Goal: Task Accomplishment & Management: Complete application form

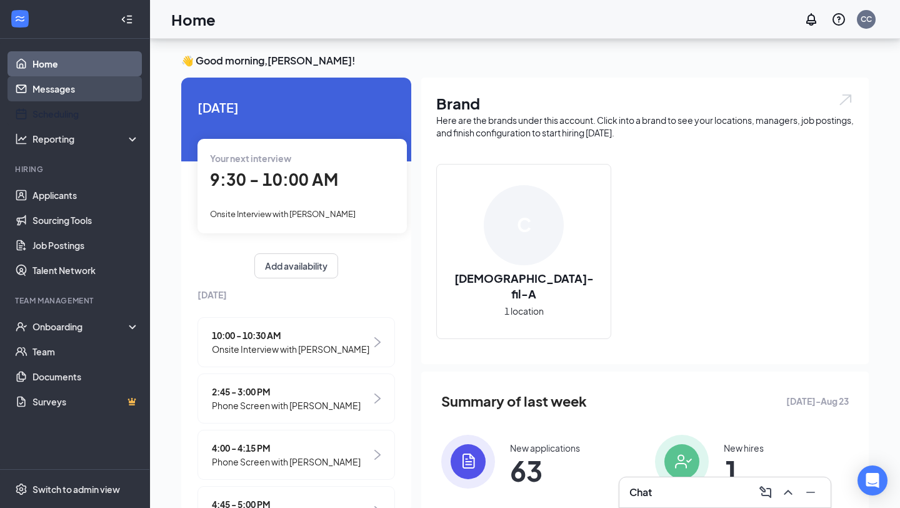
scroll to position [103, 0]
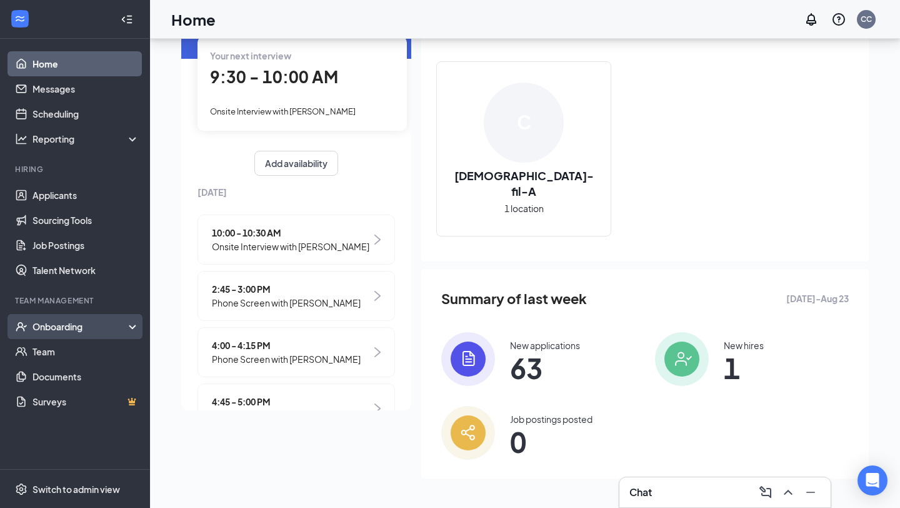
click at [105, 326] on div "Onboarding" at bounding box center [81, 326] width 96 height 13
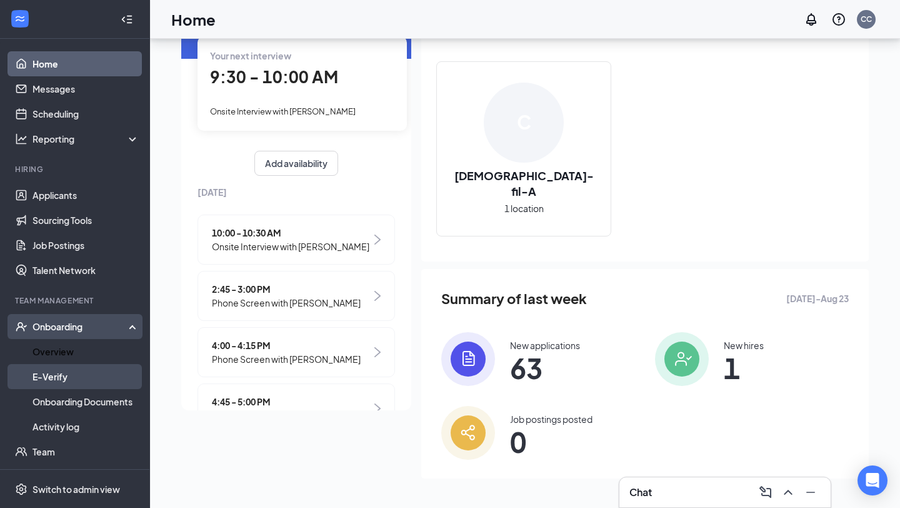
click at [104, 364] on link "E-Verify" at bounding box center [86, 376] width 107 height 25
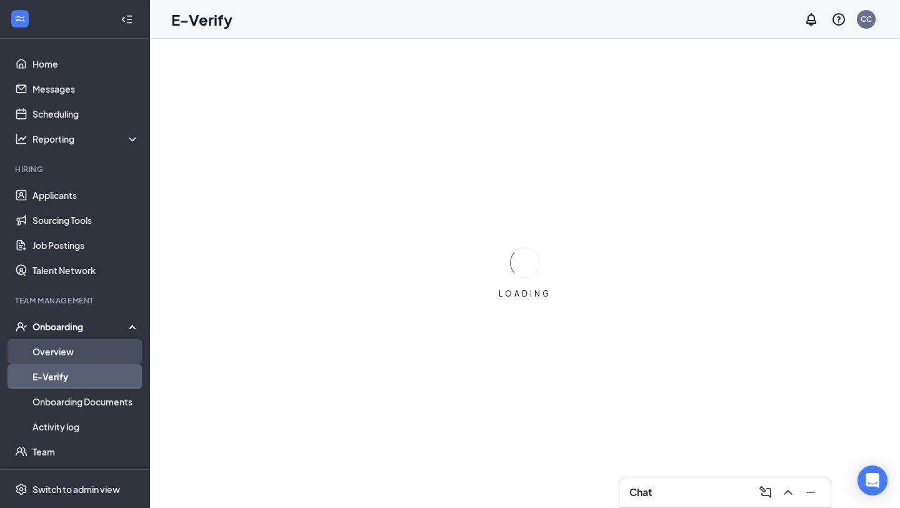
click at [106, 350] on link "Overview" at bounding box center [86, 351] width 107 height 25
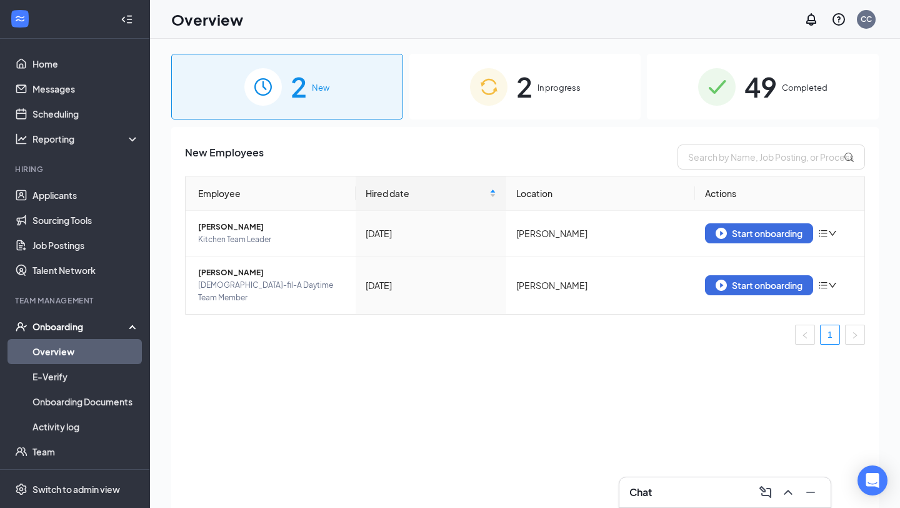
click at [509, 68] on div "2 In progress" at bounding box center [525, 87] width 232 height 66
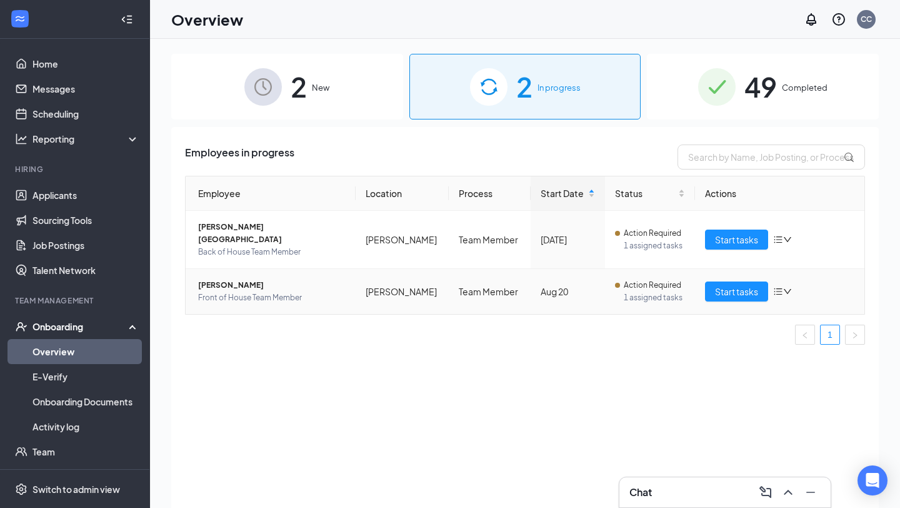
click at [218, 279] on span "[PERSON_NAME]" at bounding box center [272, 285] width 148 height 13
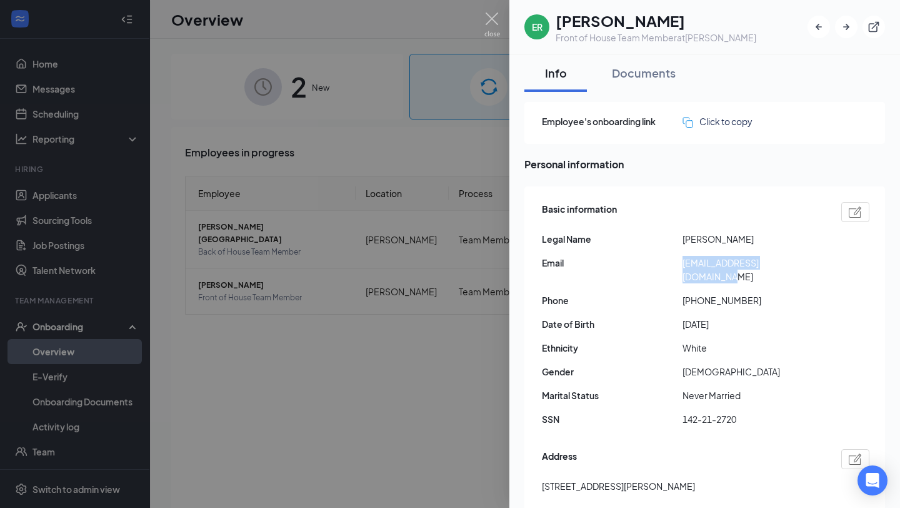
drag, startPoint x: 806, startPoint y: 261, endPoint x: 681, endPoint y: 266, distance: 125.1
click at [681, 266] on div "Email [EMAIL_ADDRESS][DOMAIN_NAME]" at bounding box center [706, 270] width 328 height 28
copy div "[EMAIL_ADDRESS][DOMAIN_NAME]"
drag, startPoint x: 690, startPoint y: 286, endPoint x: 754, endPoint y: 286, distance: 64.4
click at [754, 293] on span "[PHONE_NUMBER]" at bounding box center [753, 300] width 141 height 14
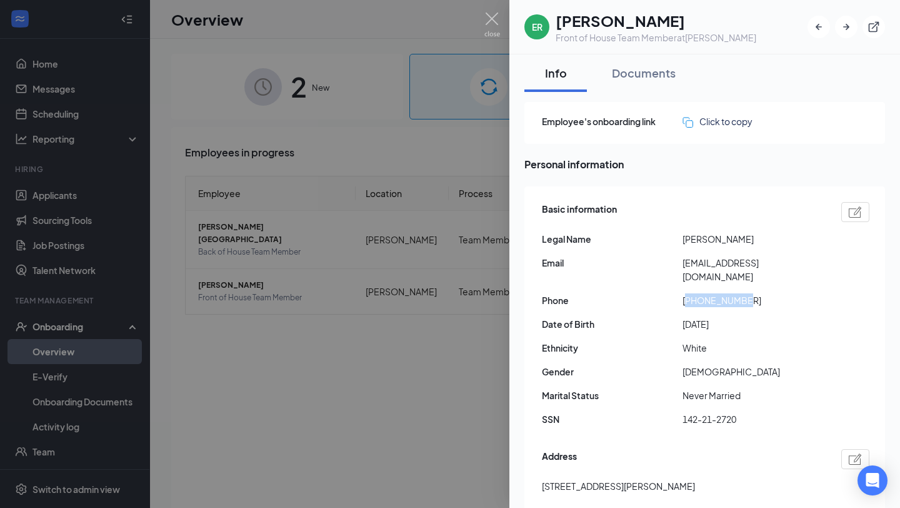
copy span "18564174632"
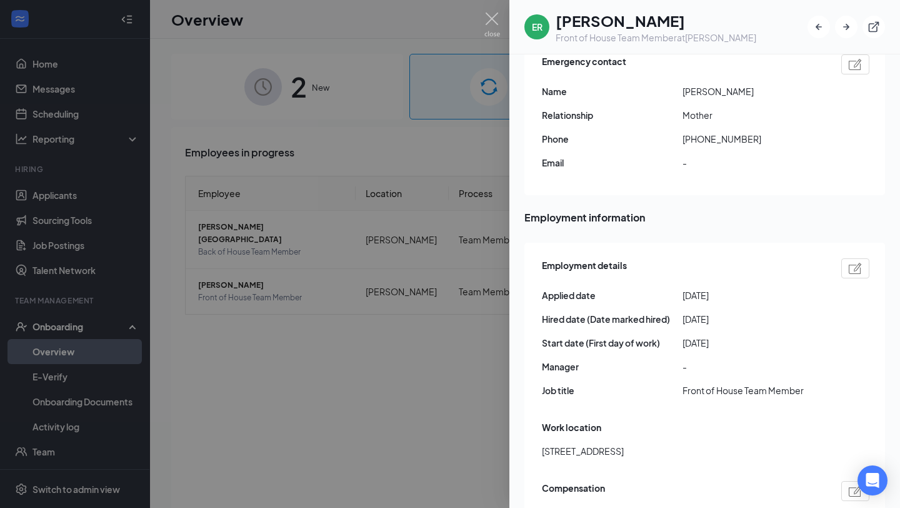
scroll to position [471, 0]
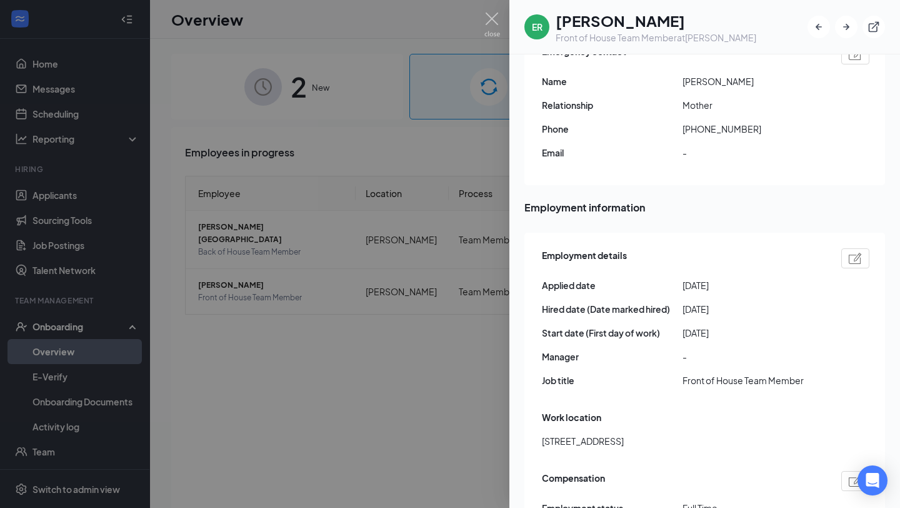
click at [104, 351] on div at bounding box center [450, 254] width 900 height 508
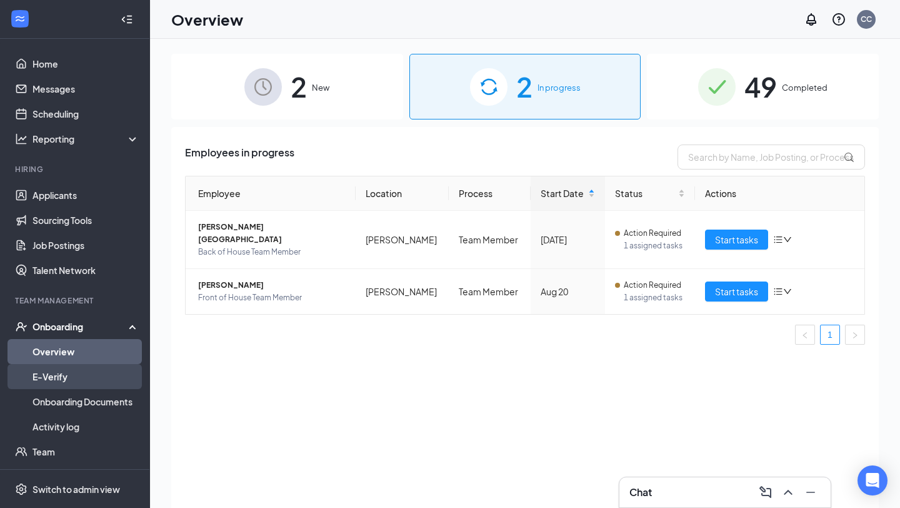
click at [67, 386] on link "E-Verify" at bounding box center [86, 376] width 107 height 25
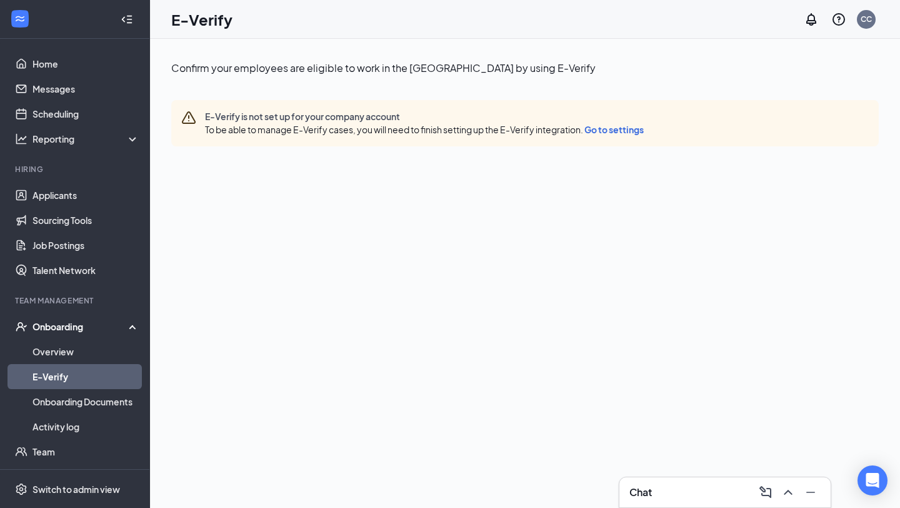
click at [78, 336] on div "Onboarding" at bounding box center [75, 326] width 150 height 25
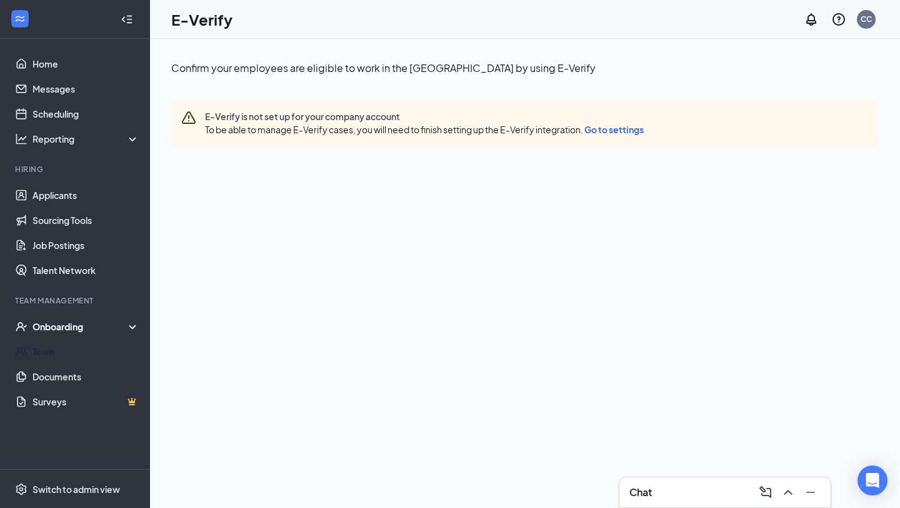
click at [74, 326] on div "Onboarding" at bounding box center [81, 326] width 96 height 13
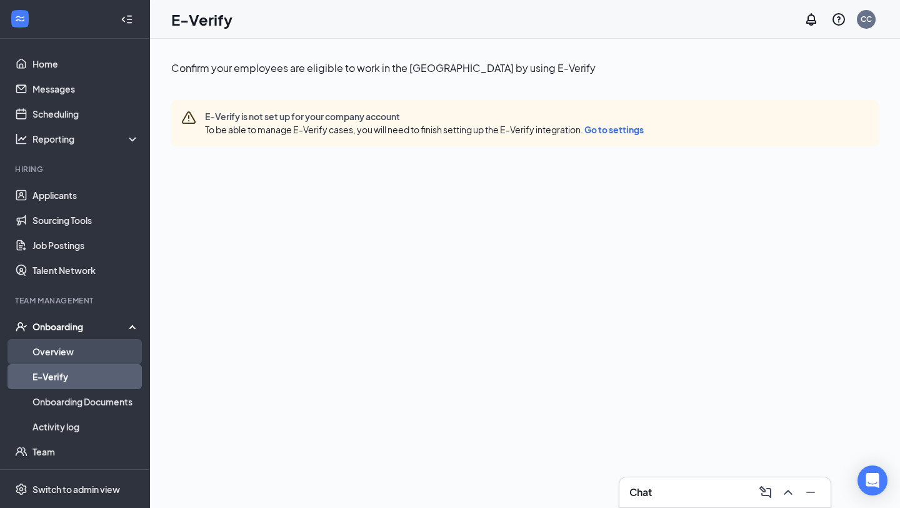
click at [63, 346] on link "Overview" at bounding box center [86, 351] width 107 height 25
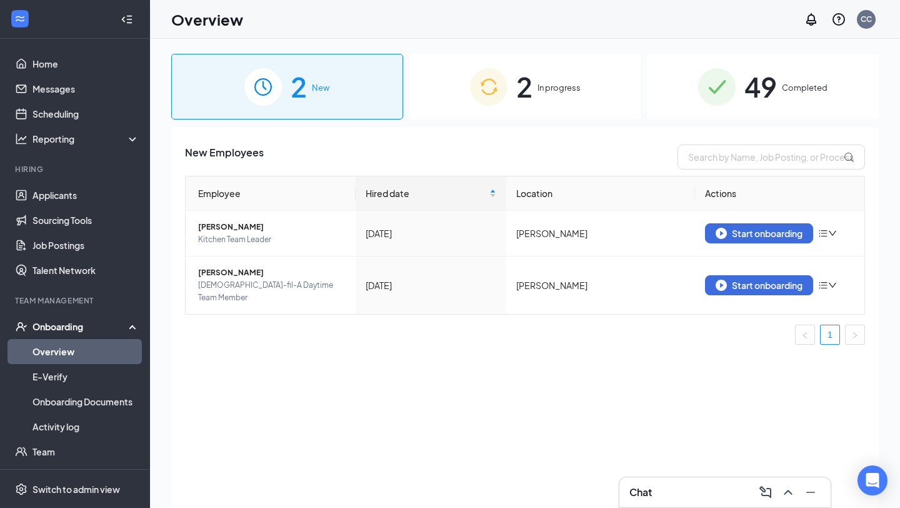
click at [348, 83] on div "2 New" at bounding box center [287, 87] width 232 height 66
click at [67, 199] on link "Applicants" at bounding box center [86, 195] width 107 height 25
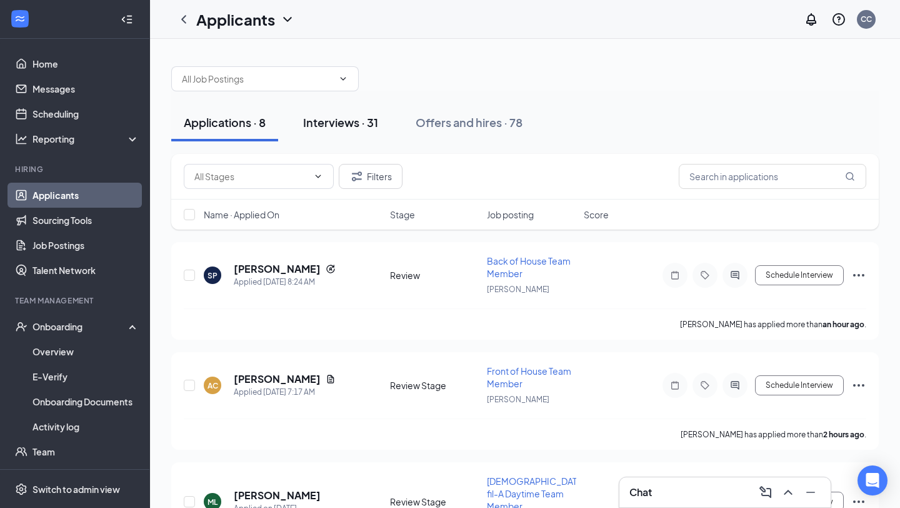
click at [362, 118] on div "Interviews · 31" at bounding box center [340, 122] width 75 height 16
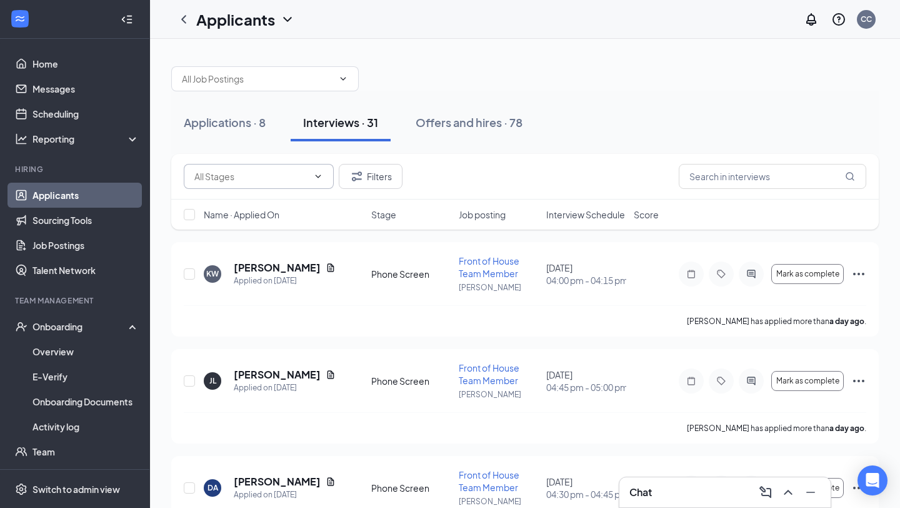
click at [283, 181] on input "text" at bounding box center [251, 176] width 114 height 14
click at [273, 211] on div "Holding Bucket (5)" at bounding box center [259, 206] width 130 height 14
type input "Holding Bucket (5)"
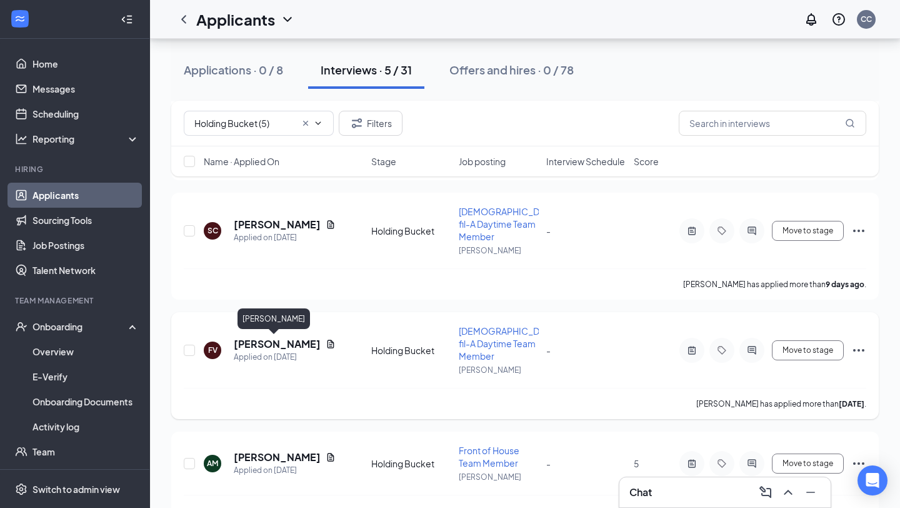
scroll to position [258, 0]
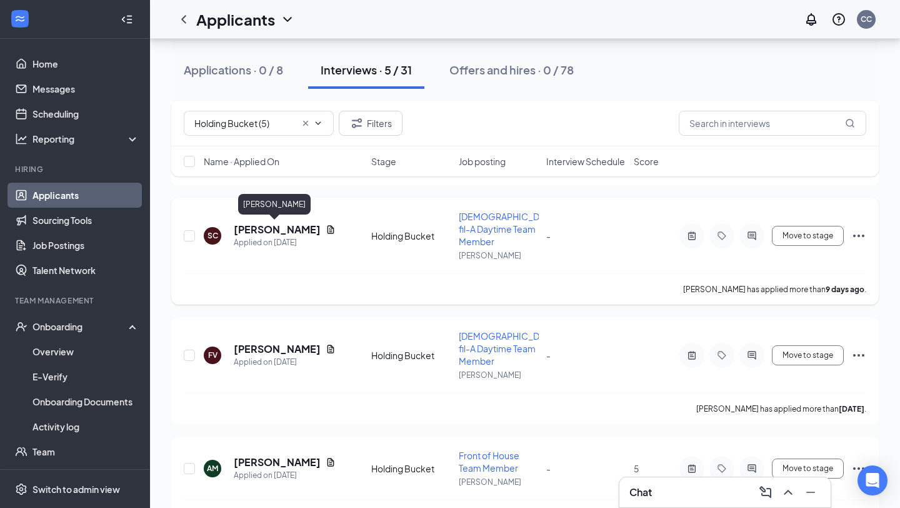
click at [285, 233] on h5 "[PERSON_NAME]" at bounding box center [277, 230] width 87 height 14
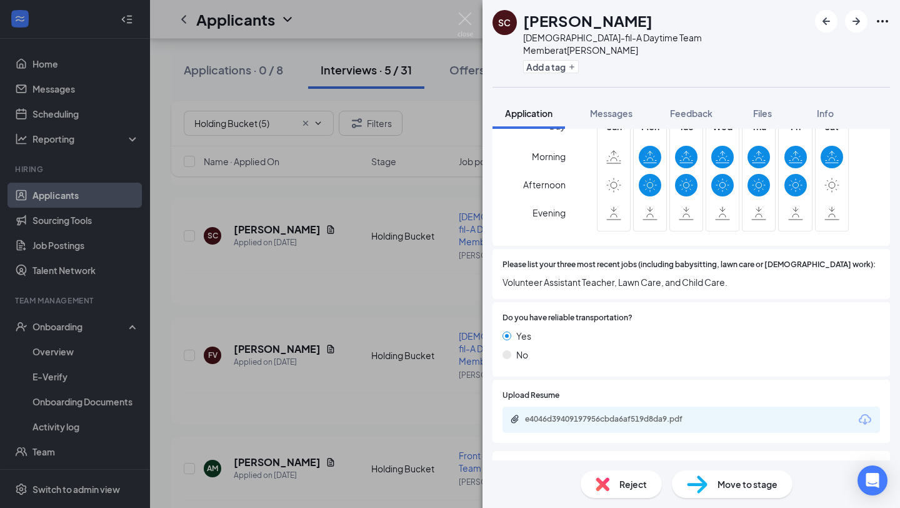
scroll to position [643, 0]
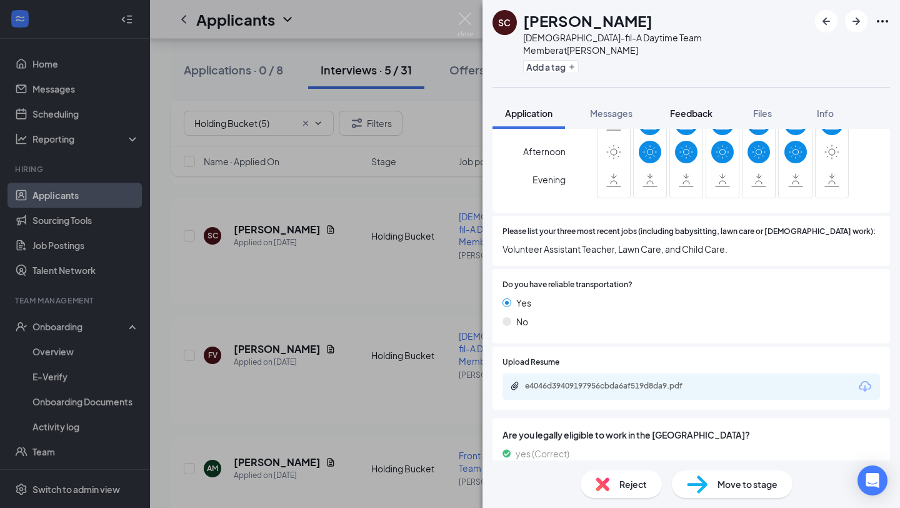
click at [694, 108] on span "Feedback" at bounding box center [691, 113] width 43 height 11
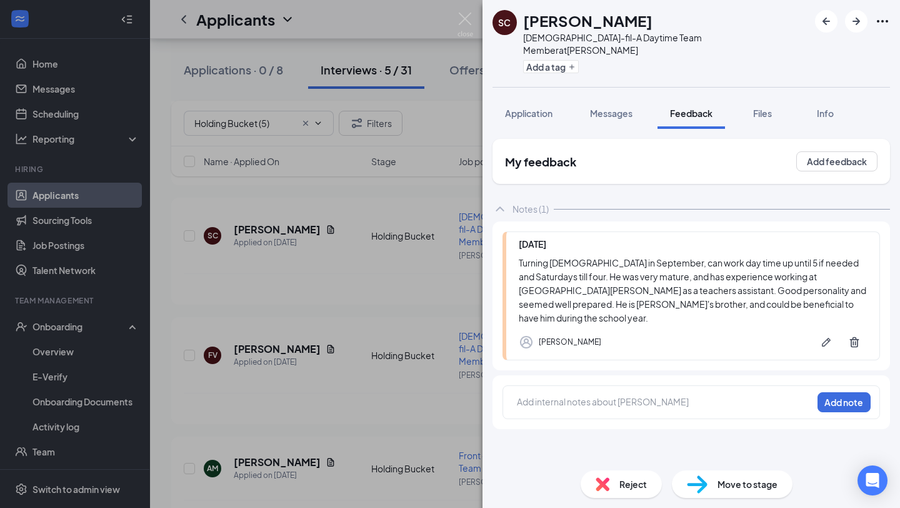
click at [718, 487] on span "Move to stage" at bounding box center [748, 484] width 60 height 14
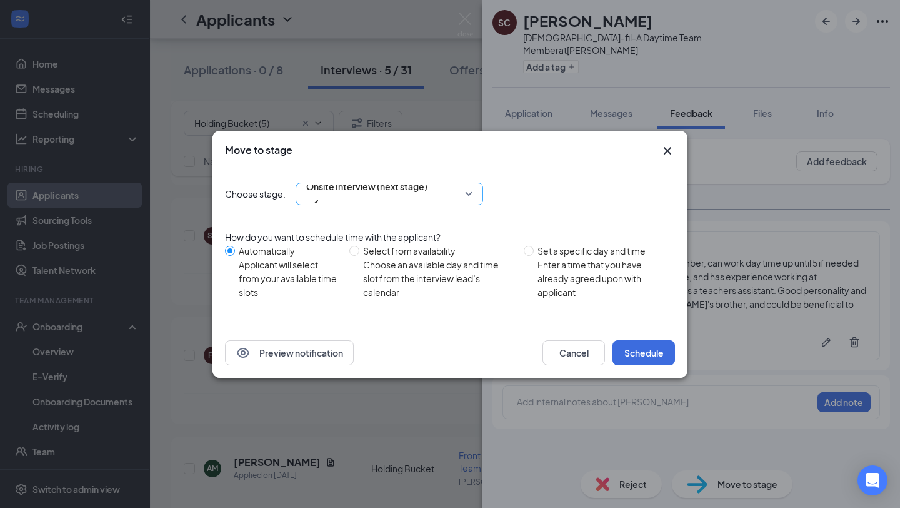
click at [428, 202] on span "Onsite Interview (next stage)" at bounding box center [366, 194] width 121 height 34
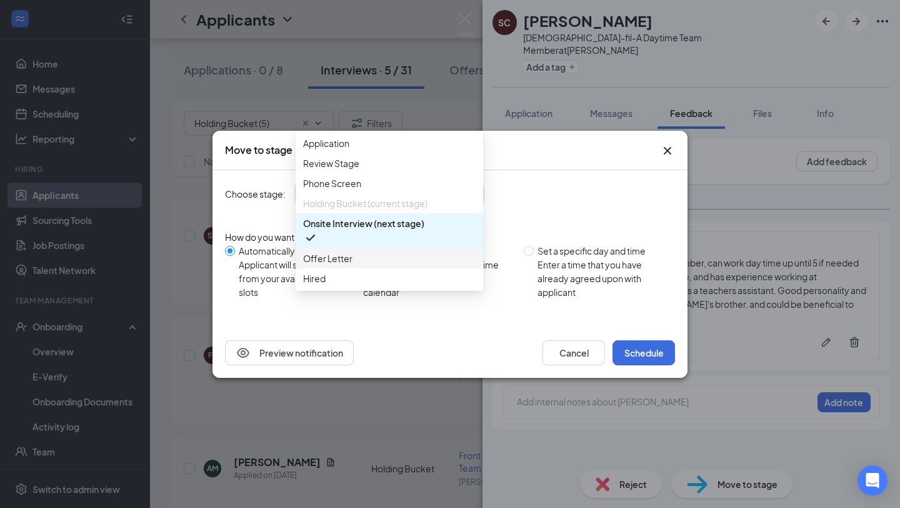
scroll to position [43, 0]
click at [380, 251] on span "Offer Letter" at bounding box center [389, 258] width 173 height 14
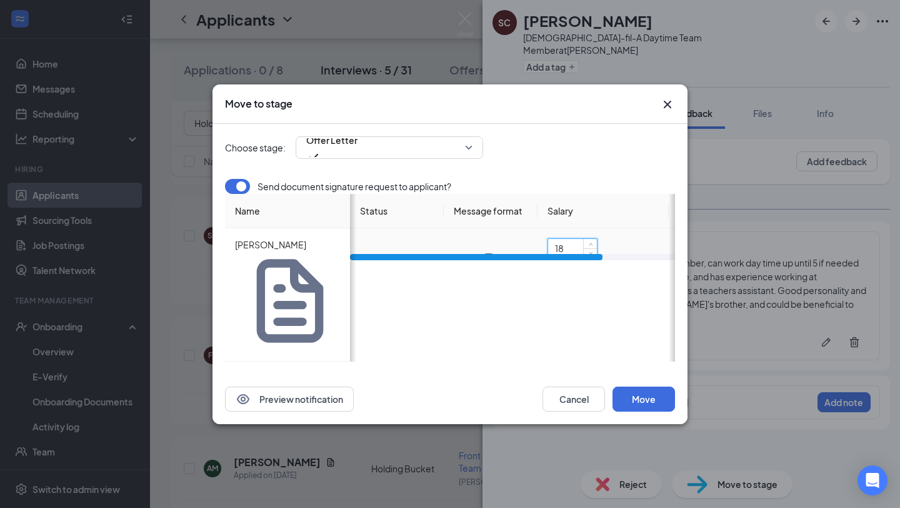
click at [571, 258] on input "18" at bounding box center [572, 248] width 49 height 19
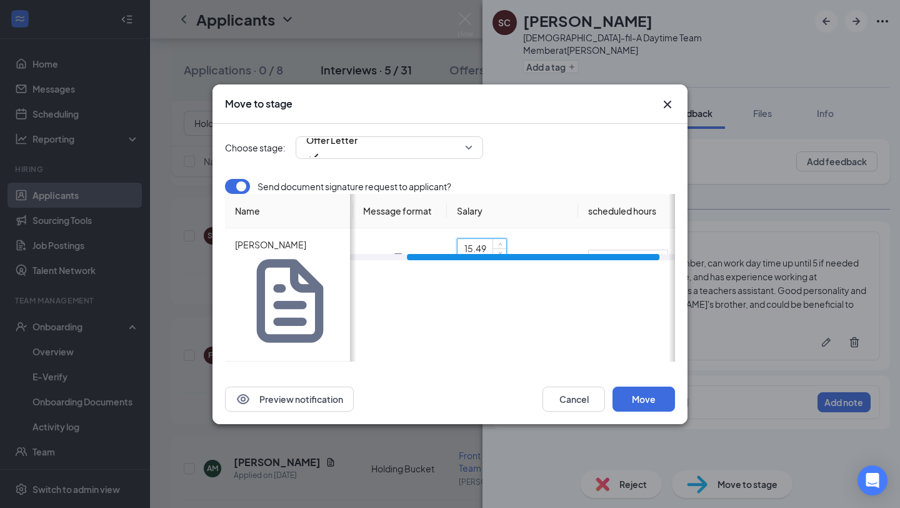
drag, startPoint x: 572, startPoint y: 316, endPoint x: 642, endPoint y: 316, distance: 70.0
click at [642, 260] on div at bounding box center [533, 257] width 253 height 6
type input "15.49"
click at [616, 269] on input "40" at bounding box center [628, 259] width 80 height 20
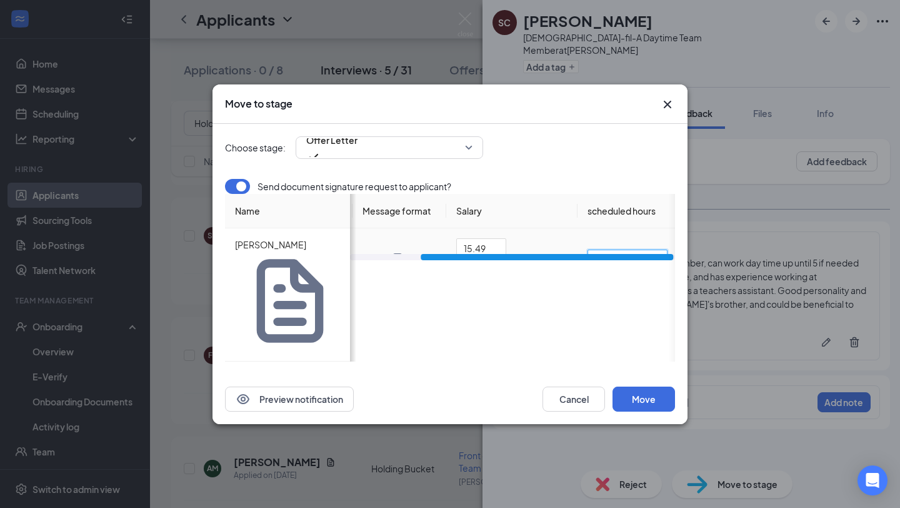
type input "4"
drag, startPoint x: 626, startPoint y: 318, endPoint x: 677, endPoint y: 315, distance: 50.7
click at [677, 315] on div "Choose stage: Offer Letter 3605323 3630683 3605324 Application Review Stage Pho…" at bounding box center [450, 249] width 475 height 250
type input "10-18"
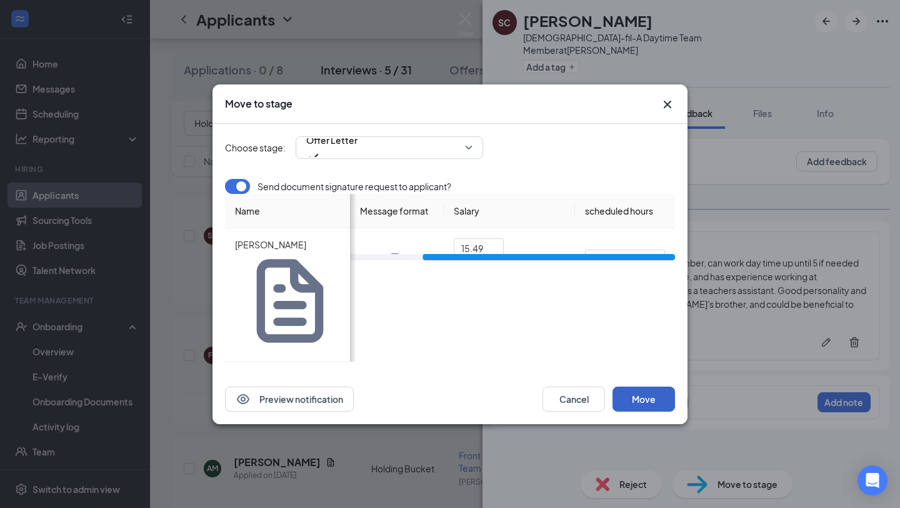
click at [656, 386] on button "Move" at bounding box center [644, 398] width 63 height 25
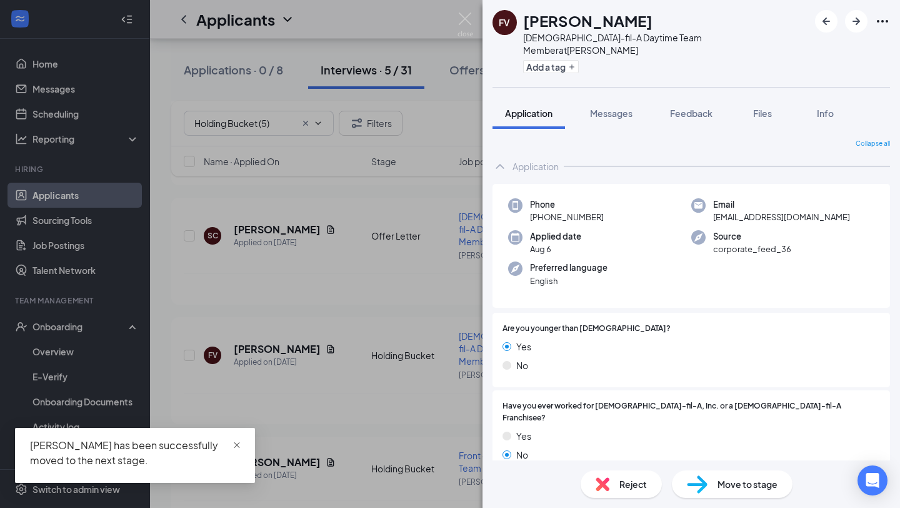
click at [237, 441] on span "close" at bounding box center [237, 445] width 9 height 9
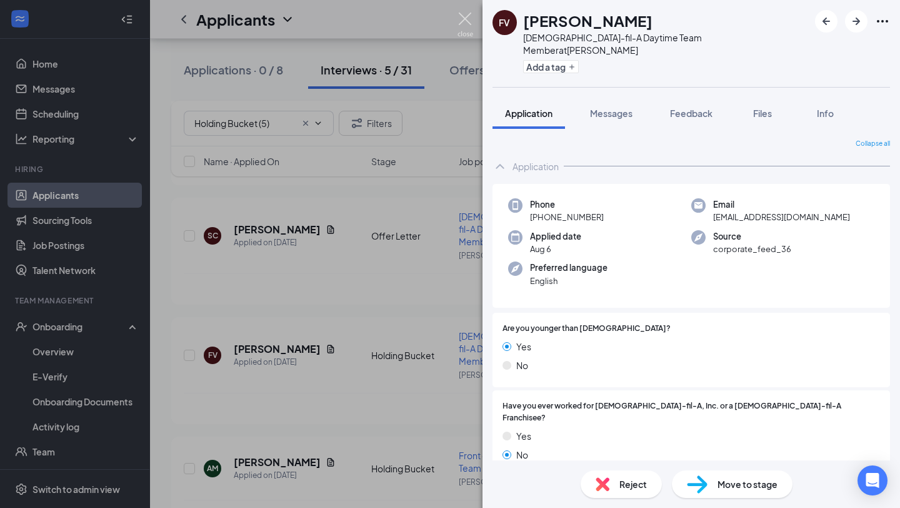
click at [464, 19] on img at bounding box center [466, 25] width 16 height 24
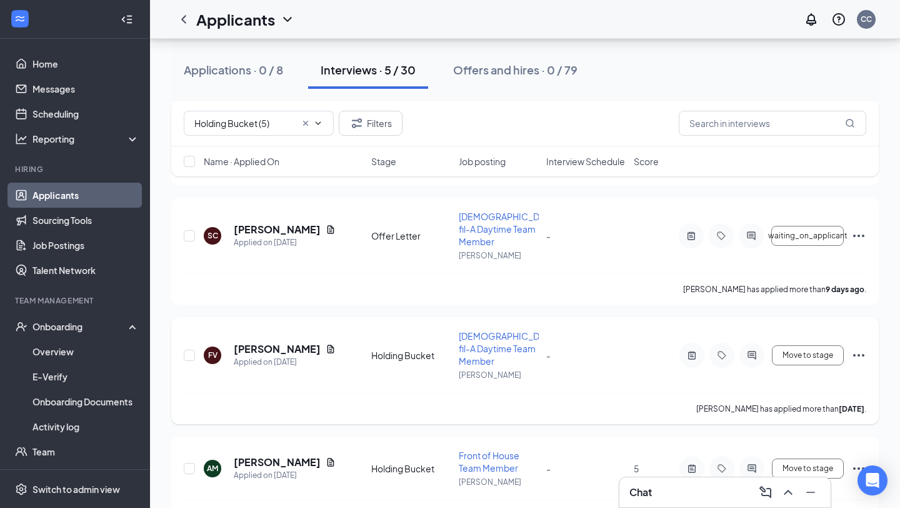
scroll to position [177, 0]
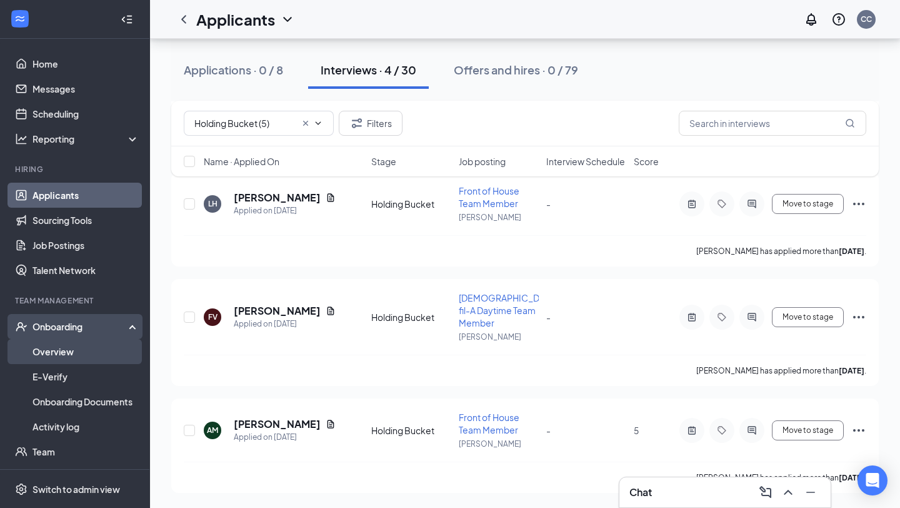
click at [69, 346] on link "Overview" at bounding box center [86, 351] width 107 height 25
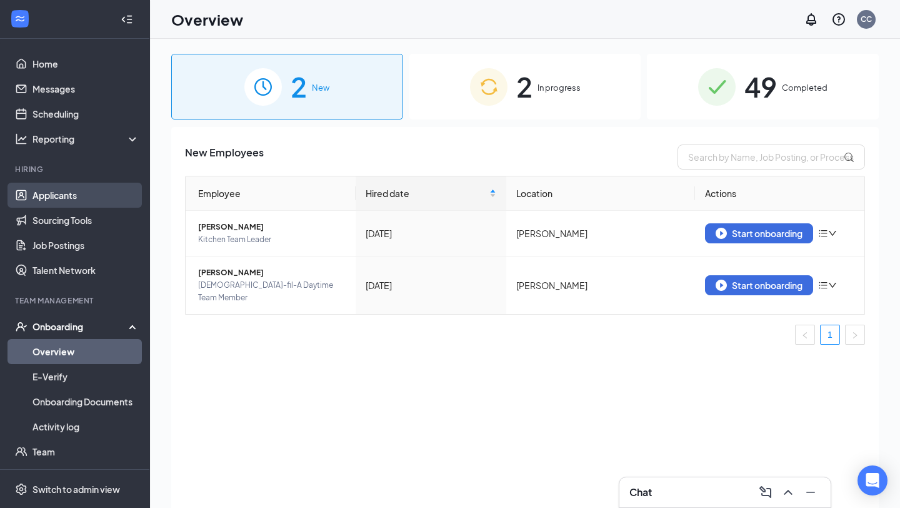
click at [112, 199] on link "Applicants" at bounding box center [86, 195] width 107 height 25
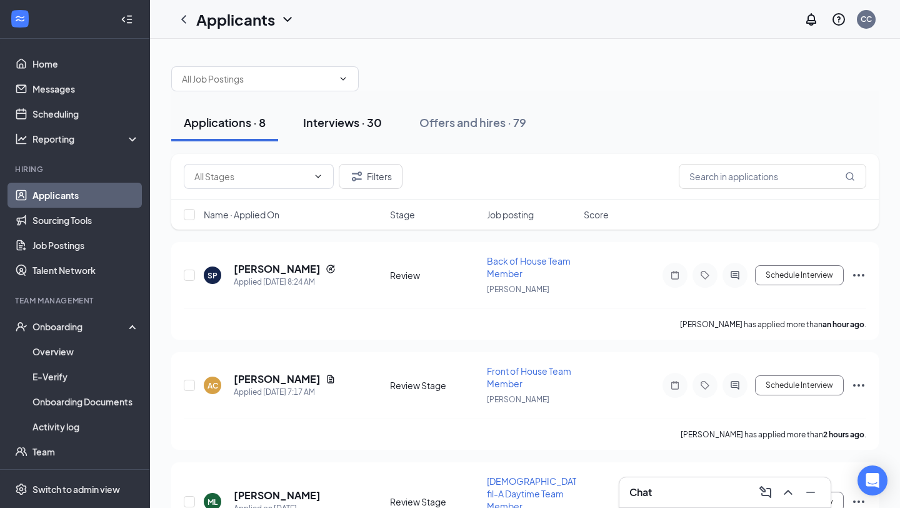
click at [354, 128] on div "Interviews · 30" at bounding box center [342, 122] width 79 height 16
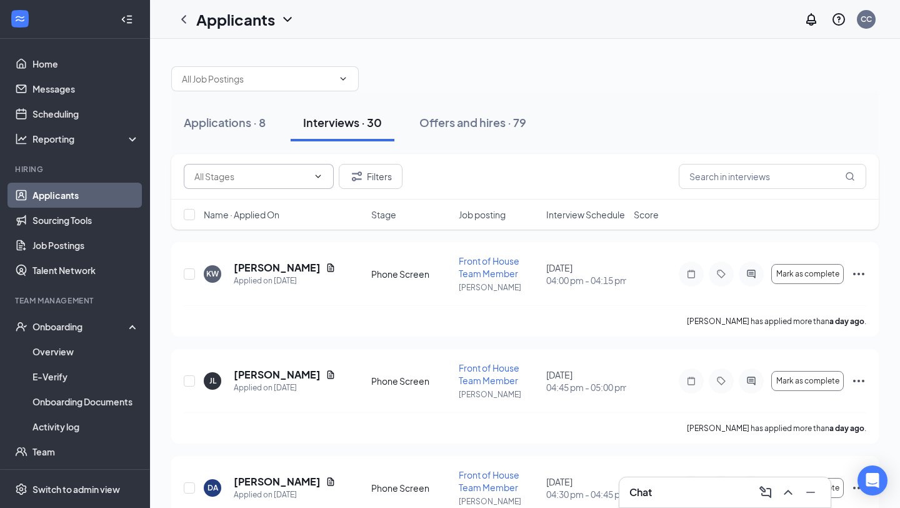
click at [279, 184] on span at bounding box center [259, 176] width 150 height 25
click at [281, 175] on input "text" at bounding box center [251, 176] width 114 height 14
click at [278, 184] on span at bounding box center [259, 176] width 150 height 25
click at [243, 218] on div "Holding Bucket (4)" at bounding box center [259, 205] width 150 height 29
type input "Holding Bucket (4)"
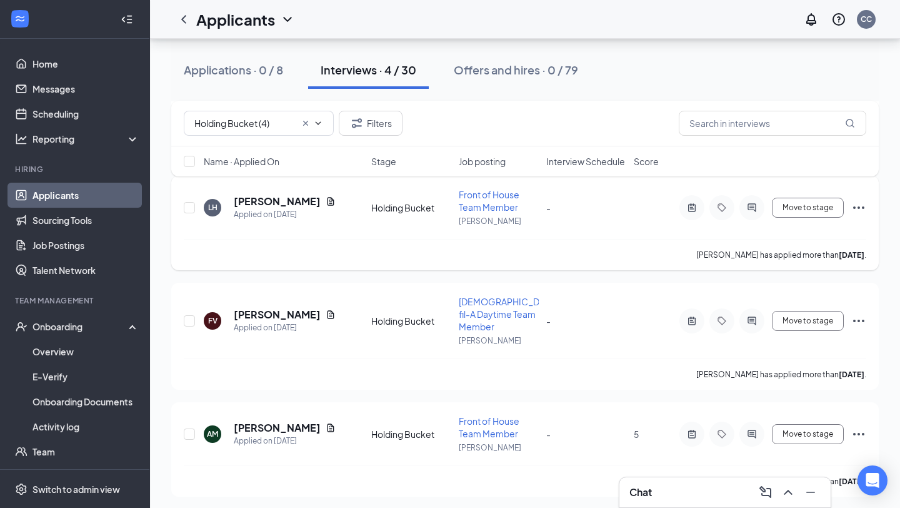
scroll to position [177, 0]
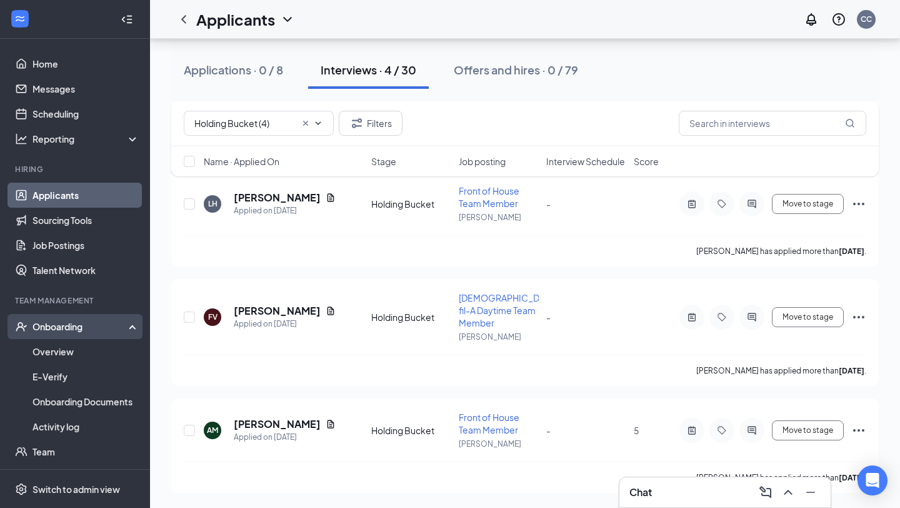
click at [73, 324] on div "Onboarding" at bounding box center [81, 326] width 96 height 13
click at [73, 326] on div "Onboarding" at bounding box center [81, 326] width 96 height 13
click at [73, 348] on link "Overview" at bounding box center [86, 351] width 107 height 25
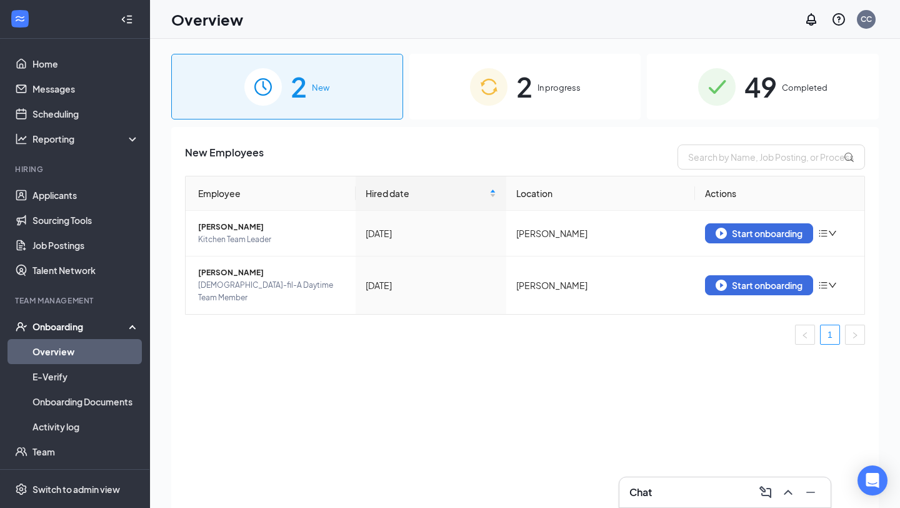
click at [558, 21] on div "Overview CC" at bounding box center [525, 19] width 750 height 39
click at [531, 79] on span "2" at bounding box center [524, 86] width 16 height 43
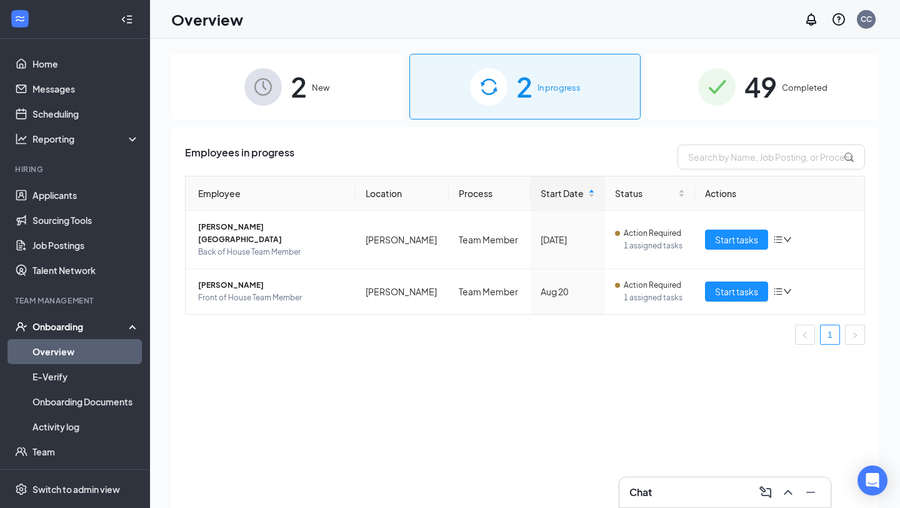
click at [254, 39] on div "2 New 2 In progress 49 Completed Employees in progress Employee Location Proces…" at bounding box center [525, 301] width 750 height 525
click at [288, 110] on div "2 New" at bounding box center [287, 87] width 232 height 66
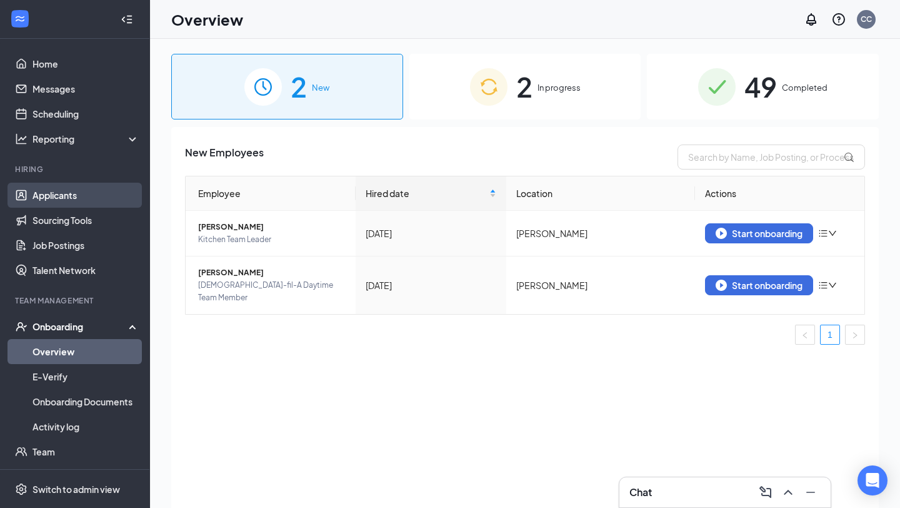
click at [35, 207] on link "Applicants" at bounding box center [86, 195] width 107 height 25
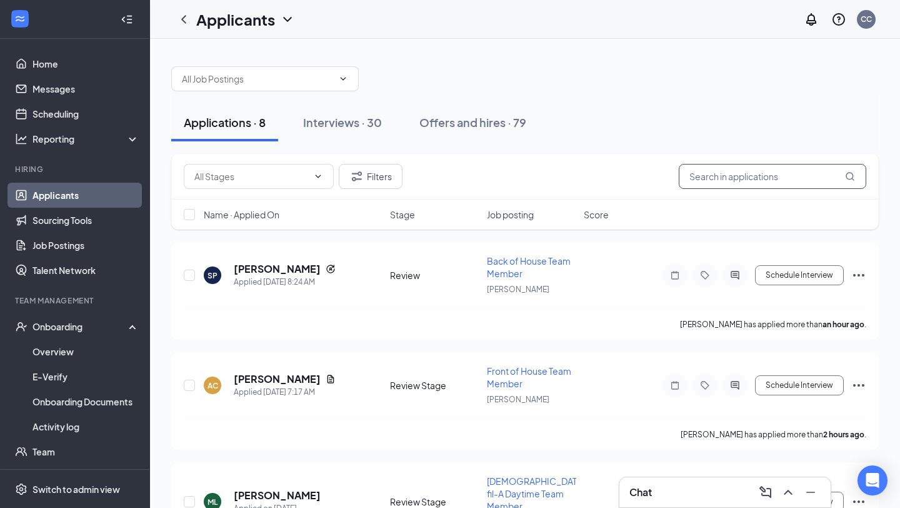
click at [766, 184] on input "text" at bounding box center [773, 176] width 188 height 25
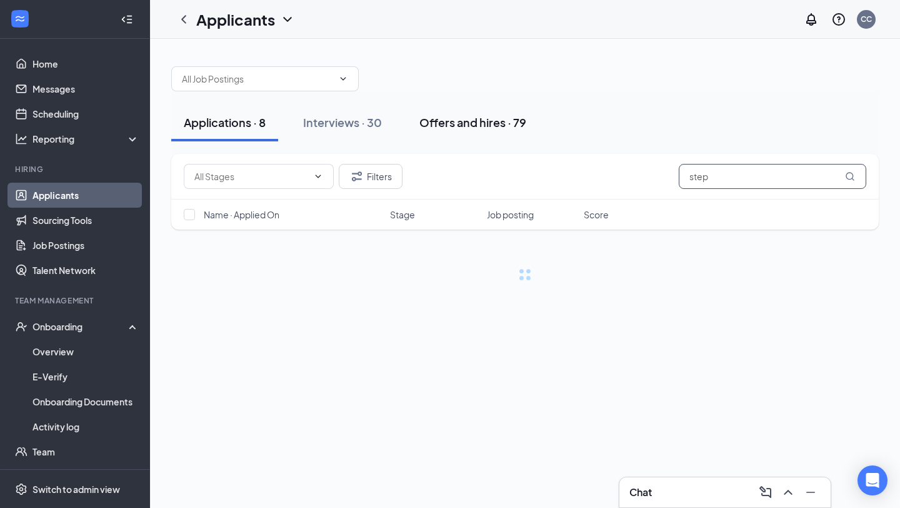
type input "step"
click at [494, 134] on button "Offers and hires · 79" at bounding box center [473, 123] width 132 height 38
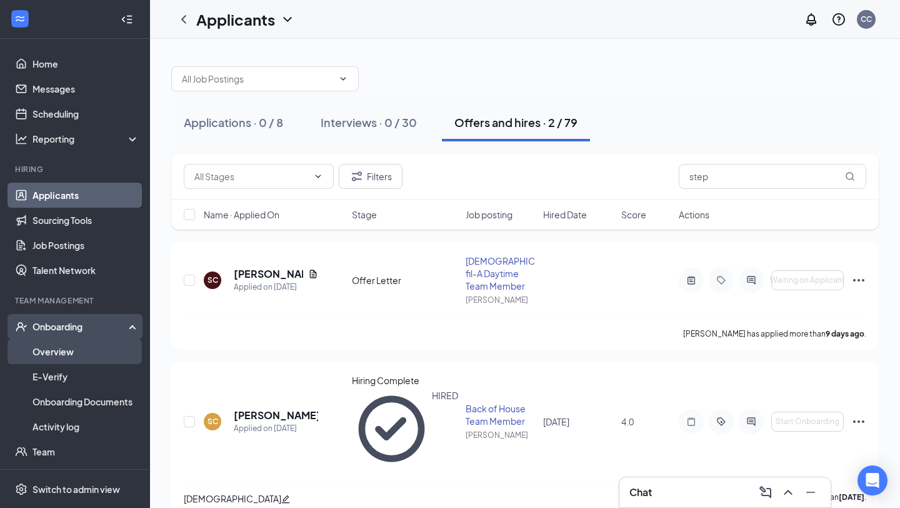
click at [93, 345] on link "Overview" at bounding box center [86, 351] width 107 height 25
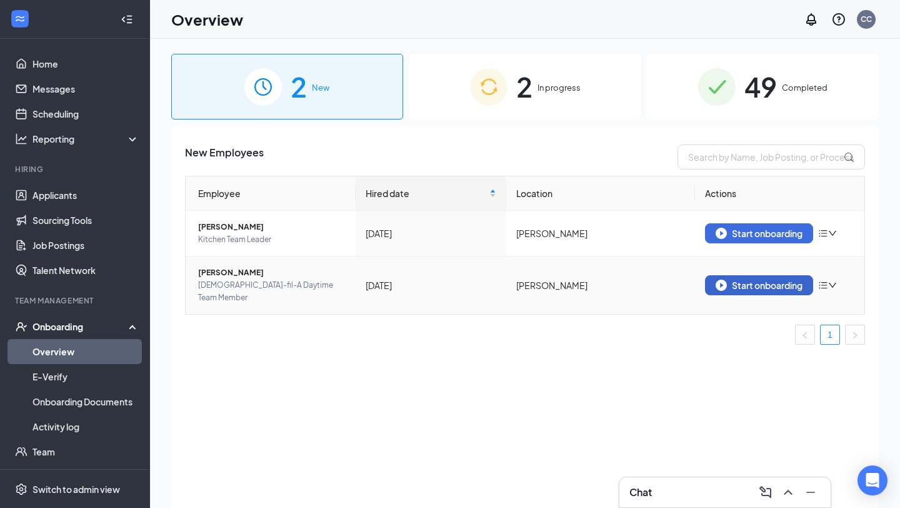
click at [748, 279] on div "Start onboarding" at bounding box center [759, 284] width 87 height 11
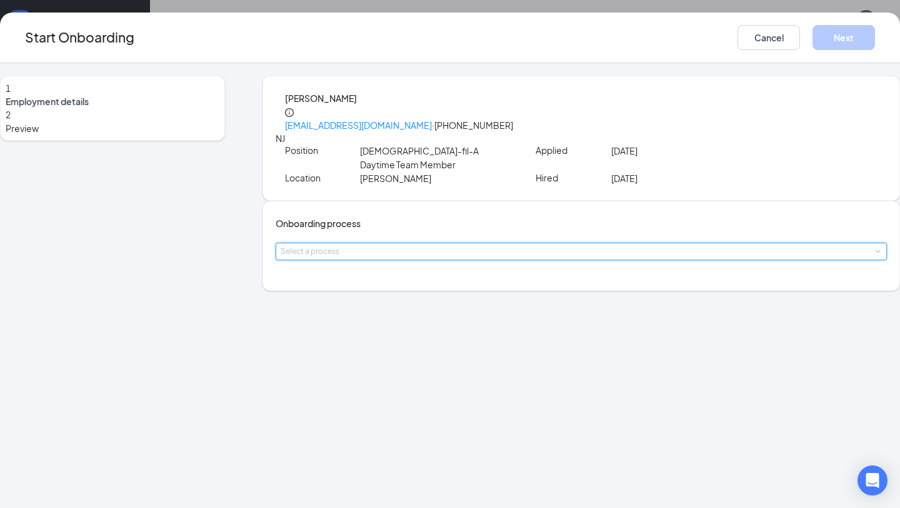
click at [485, 259] on div "Select a process" at bounding box center [581, 251] width 601 height 16
click at [439, 299] on li "Team Member" at bounding box center [409, 292] width 205 height 23
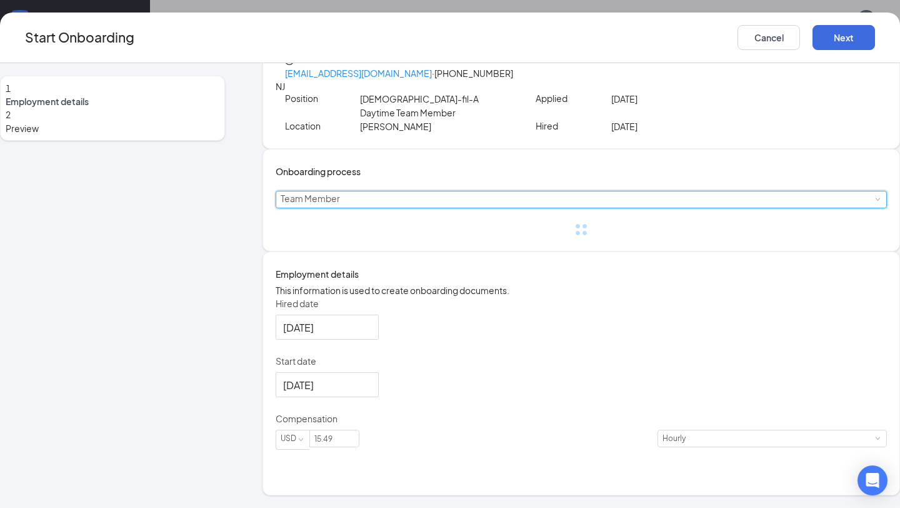
scroll to position [48, 0]
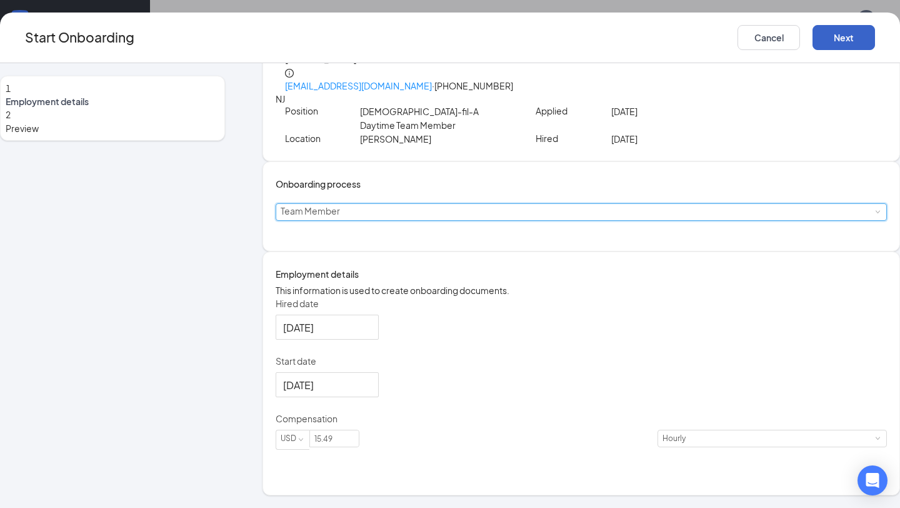
click at [813, 33] on button "Next" at bounding box center [844, 37] width 63 height 25
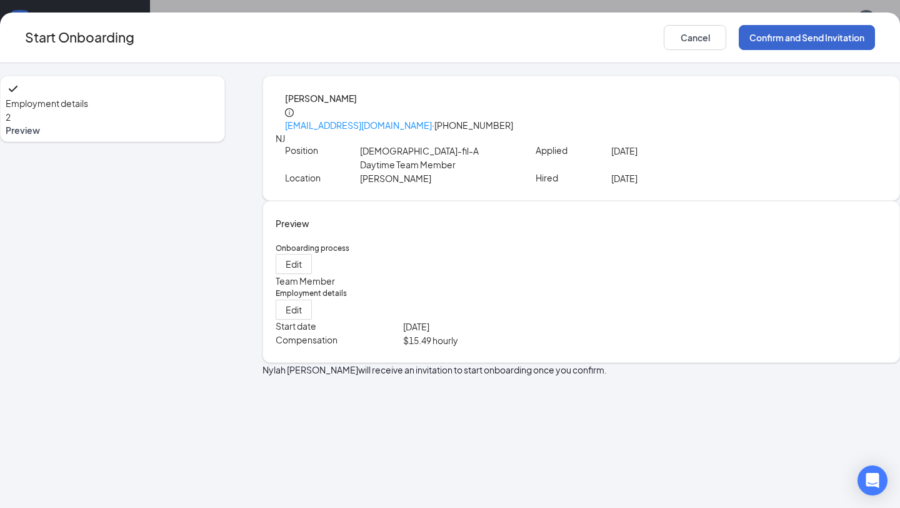
scroll to position [0, 0]
click at [791, 34] on button "Confirm and Send Invitation" at bounding box center [807, 37] width 136 height 25
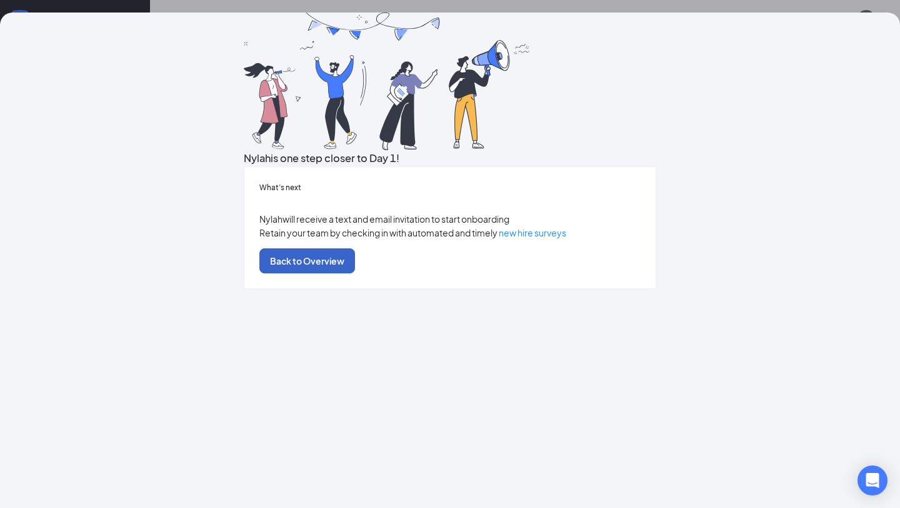
click at [355, 273] on button "Back to Overview" at bounding box center [307, 260] width 96 height 25
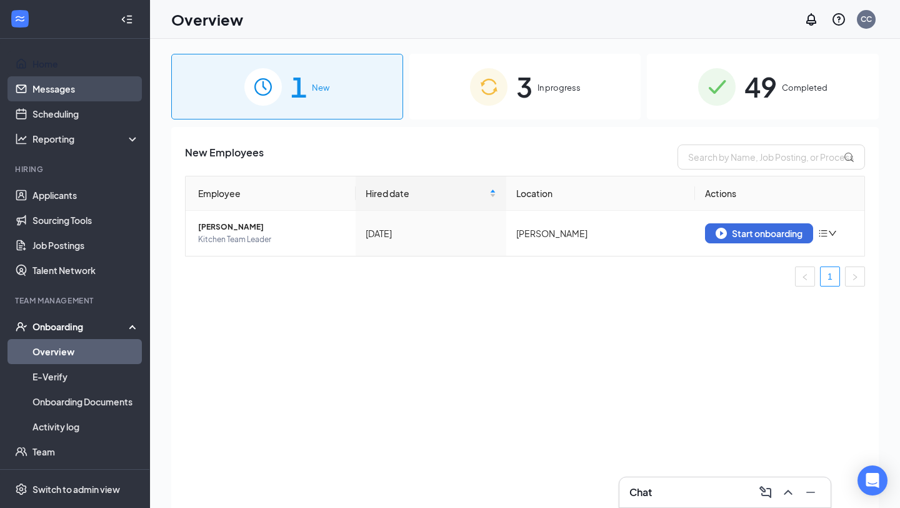
click at [89, 83] on link "Messages" at bounding box center [86, 88] width 107 height 25
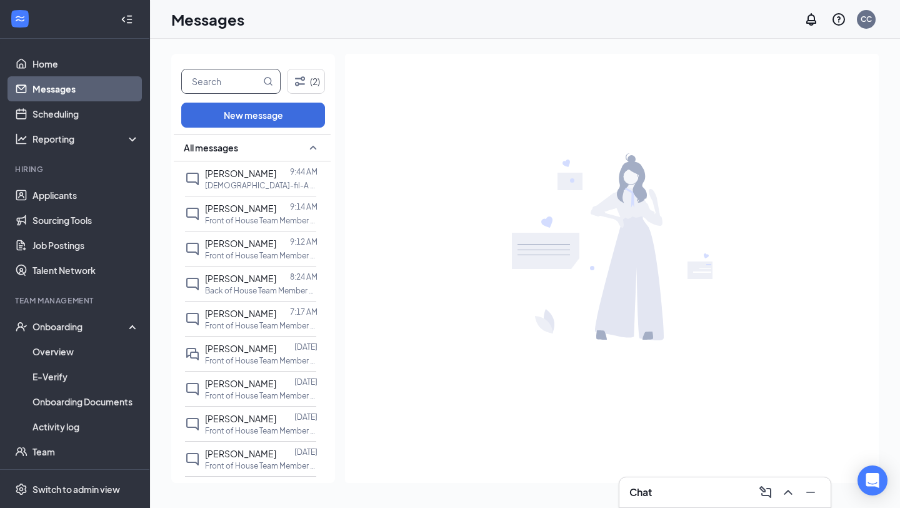
click at [216, 83] on input "text" at bounding box center [221, 81] width 79 height 24
type input "[PERSON_NAME]"
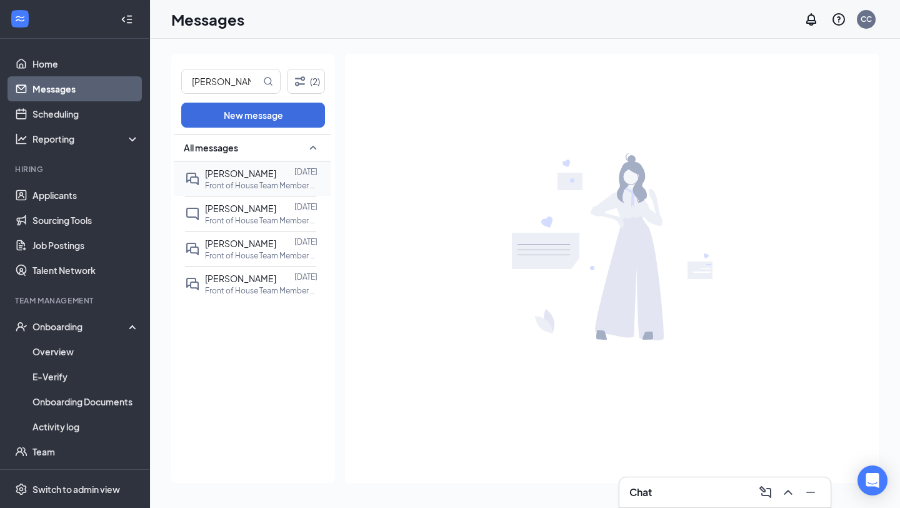
click at [234, 169] on span "[PERSON_NAME]" at bounding box center [240, 173] width 71 height 11
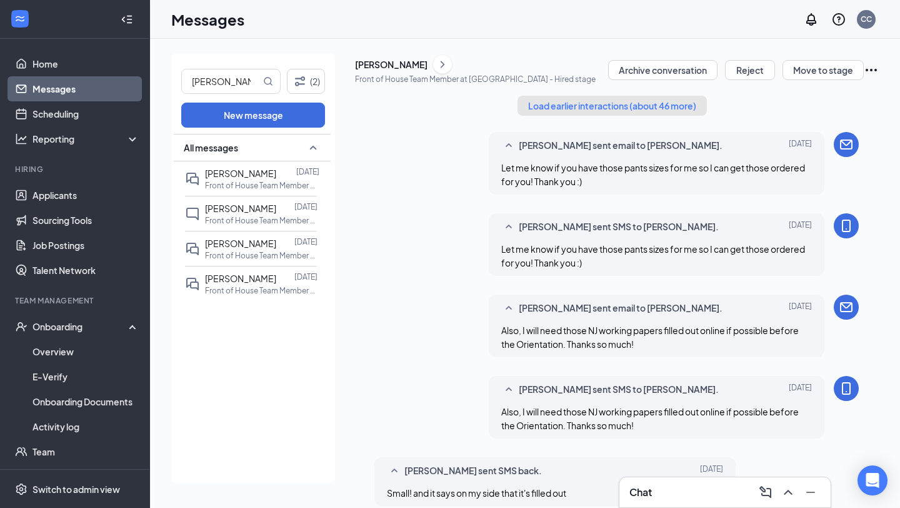
click at [549, 116] on button "Load earlier interactions (about 46 more)" at bounding box center [612, 106] width 189 height 20
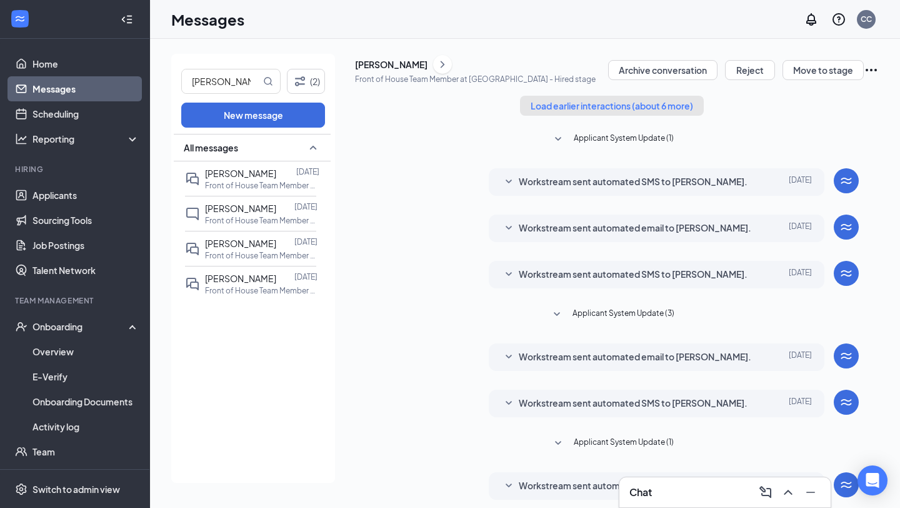
click at [616, 116] on button "Load earlier interactions (about 6 more)" at bounding box center [612, 106] width 184 height 20
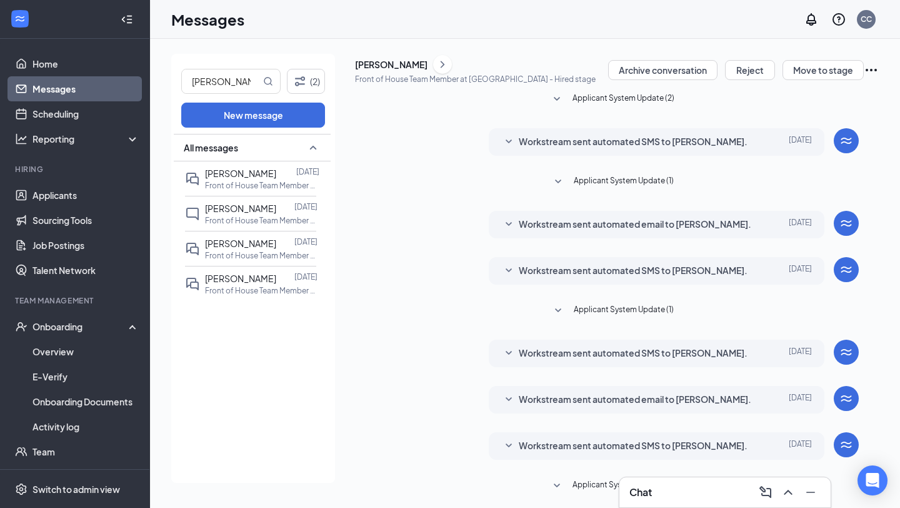
scroll to position [1132, 0]
drag, startPoint x: 501, startPoint y: 182, endPoint x: 624, endPoint y: 256, distance: 144.4
copy span "Hello! You will have received a link to complete your online onboarding paperwo…"
drag, startPoint x: 223, startPoint y: 76, endPoint x: 164, endPoint y: 76, distance: 58.1
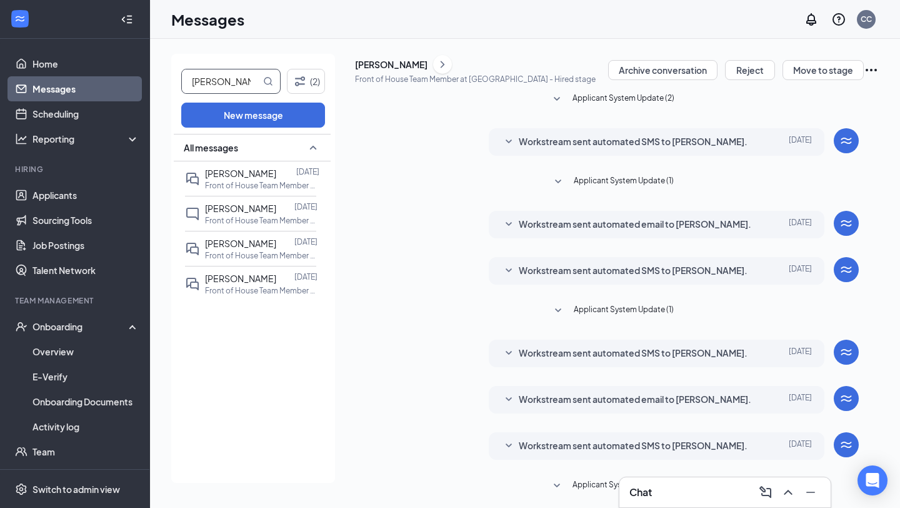
click at [164, 76] on div "[PERSON_NAME] (2) New message All messages [PERSON_NAME] [DATE] Front of House …" at bounding box center [525, 273] width 750 height 469
type input "nylah"
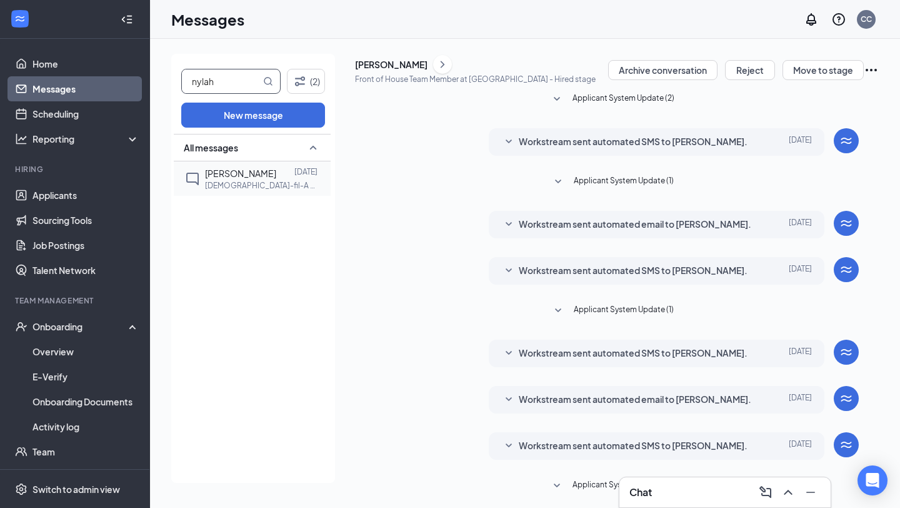
click at [256, 161] on div "[PERSON_NAME] [DATE] [DEMOGRAPHIC_DATA]-fil-A Daytime Team Member at [GEOGRAPHI…" at bounding box center [250, 178] width 131 height 34
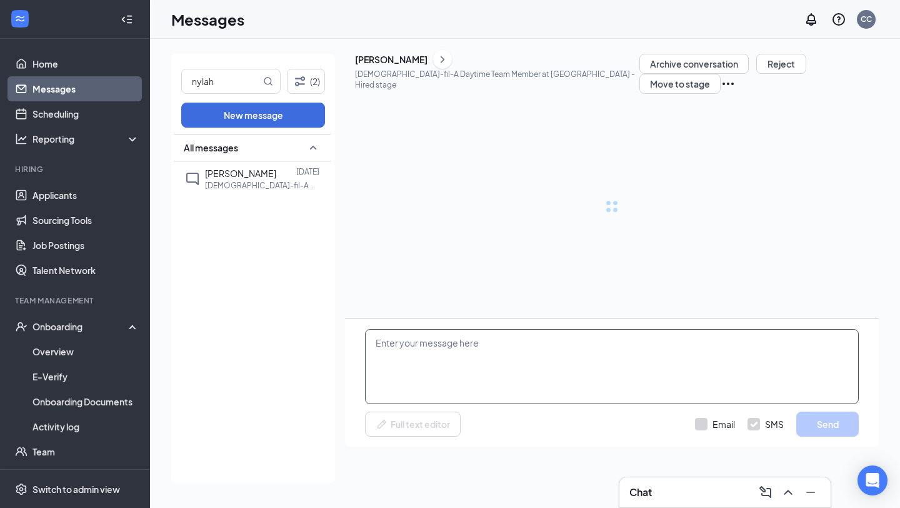
click at [488, 381] on textarea at bounding box center [612, 366] width 494 height 75
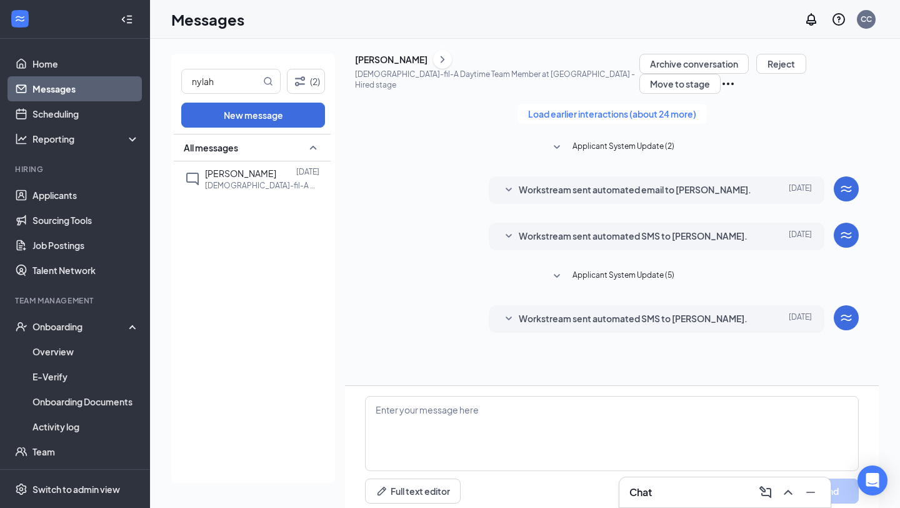
click at [606, 326] on span "Workstream sent automated SMS to [PERSON_NAME]." at bounding box center [633, 318] width 229 height 15
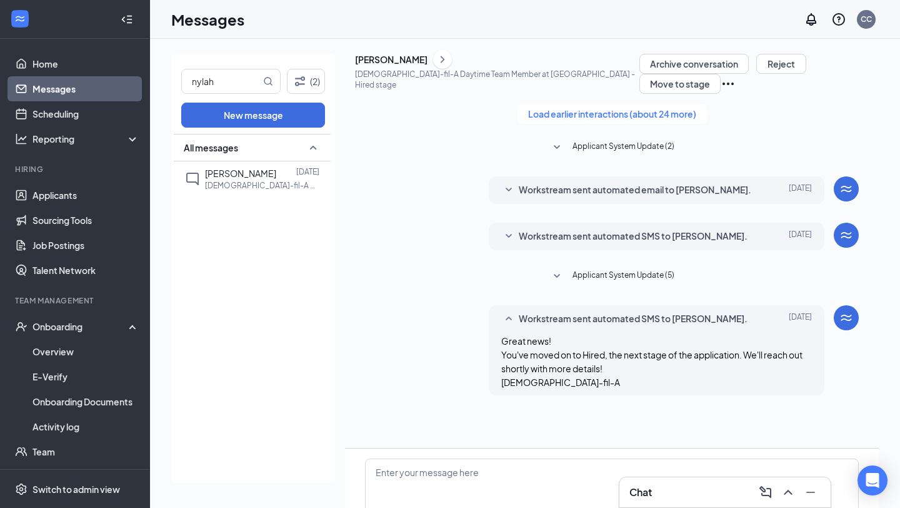
scroll to position [74, 0]
click at [551, 458] on textarea at bounding box center [612, 495] width 494 height 75
paste textarea "Hello! You will have received a link to complete your online onboarding paperwo…"
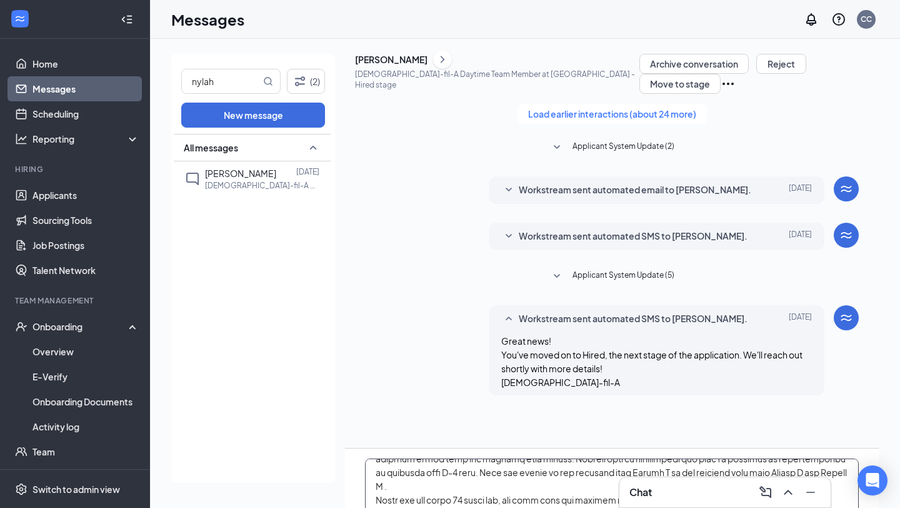
scroll to position [83, 0]
click at [375, 458] on textarea at bounding box center [612, 495] width 494 height 75
click at [579, 458] on textarea at bounding box center [612, 495] width 494 height 75
click at [739, 458] on textarea at bounding box center [612, 495] width 494 height 75
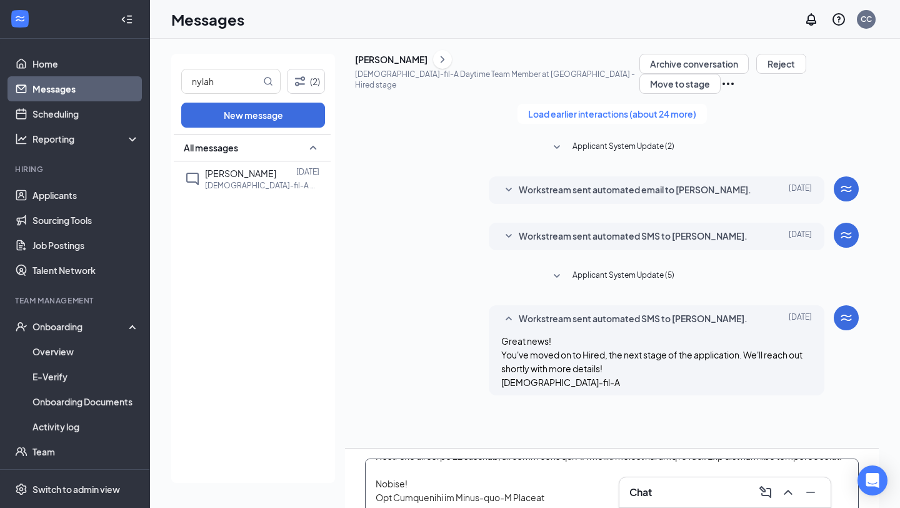
type textarea "Hello! You will have received a link to complete your online onboarding paperwo…"
checkbox input "true"
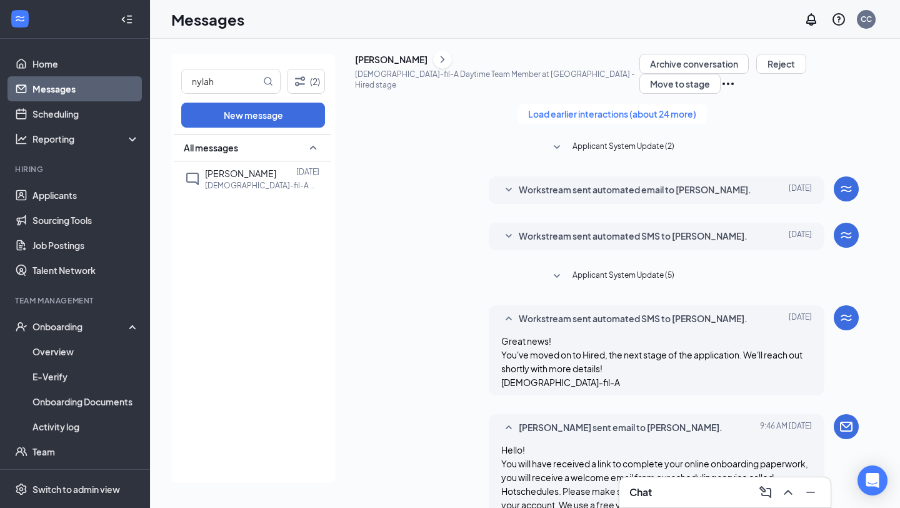
scroll to position [814, 0]
click at [94, 70] on link "Home" at bounding box center [86, 63] width 107 height 25
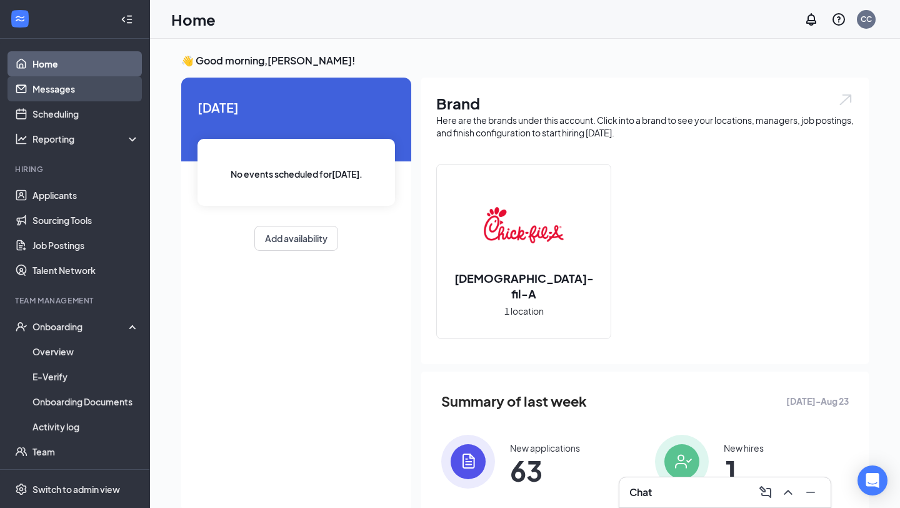
click at [86, 93] on link "Messages" at bounding box center [86, 88] width 107 height 25
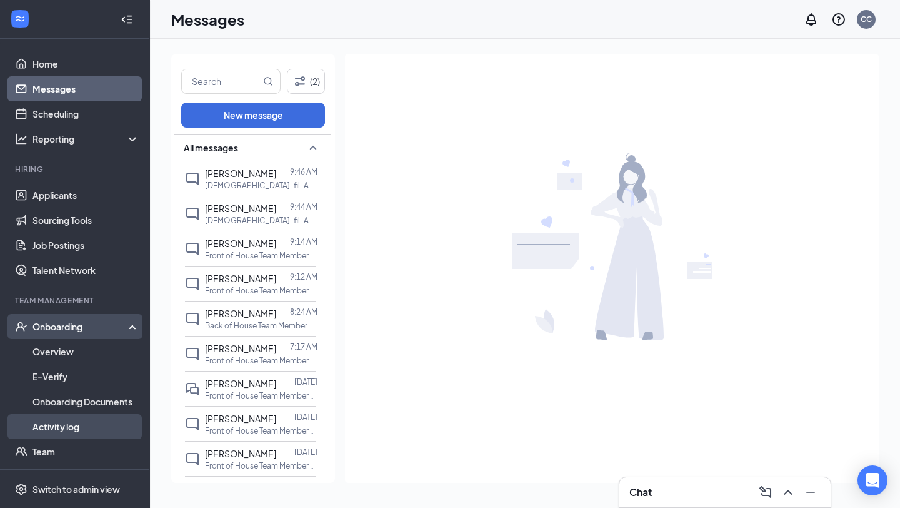
scroll to position [50, 0]
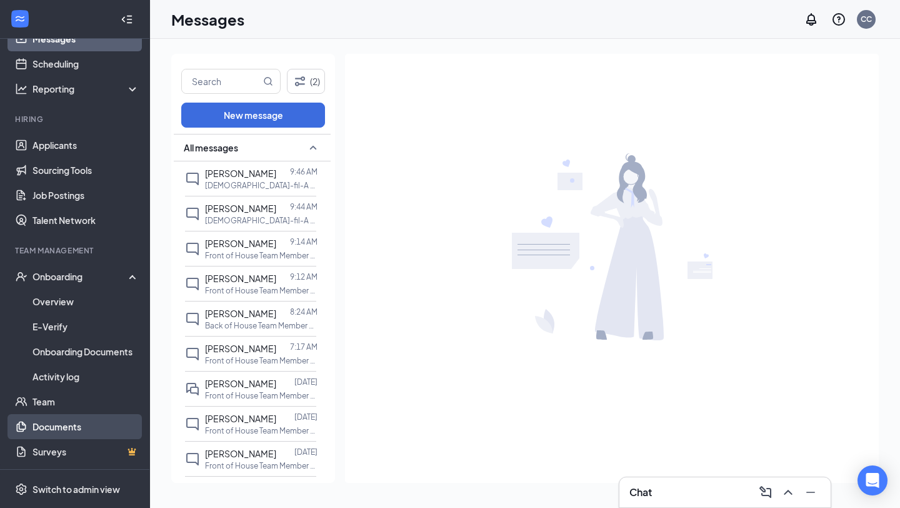
click at [74, 423] on link "Documents" at bounding box center [86, 426] width 107 height 25
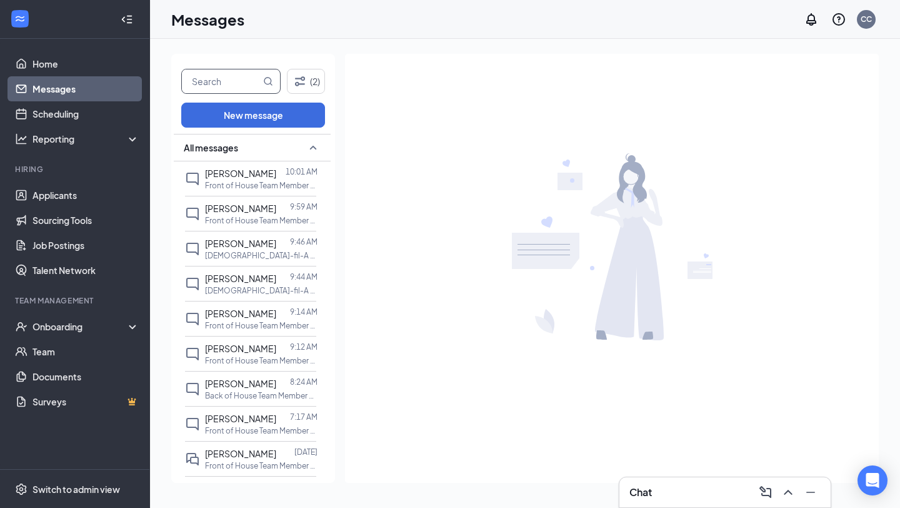
click at [225, 74] on input "text" at bounding box center [221, 81] width 79 height 24
type input "[PERSON_NAME]"
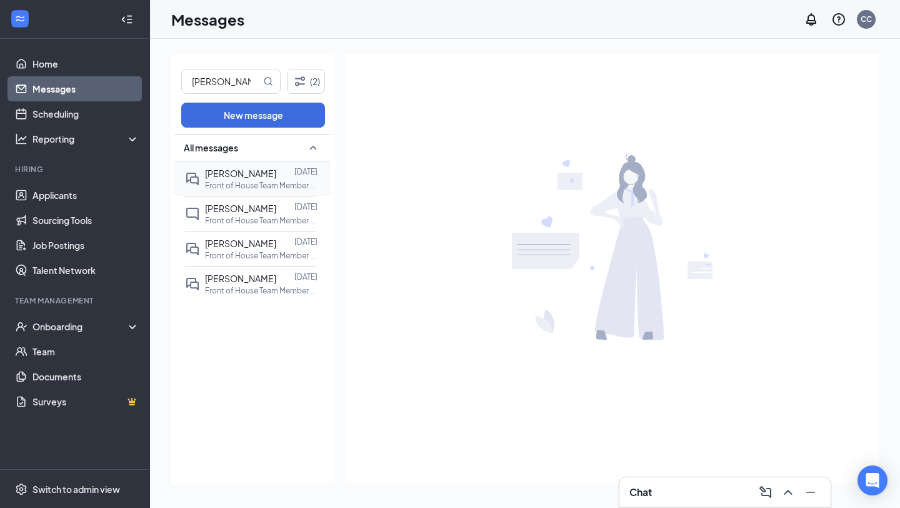
click at [231, 174] on span "[PERSON_NAME]" at bounding box center [240, 173] width 71 height 11
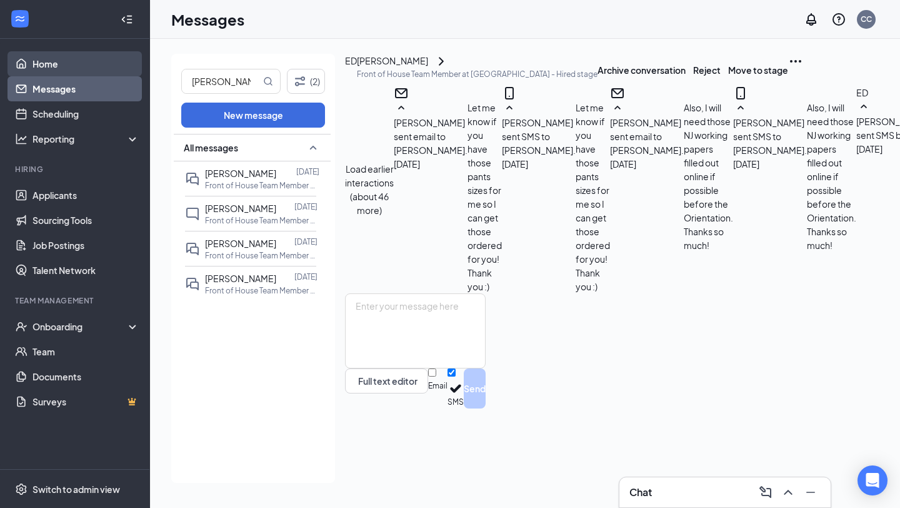
click at [96, 61] on link "Home" at bounding box center [86, 63] width 107 height 25
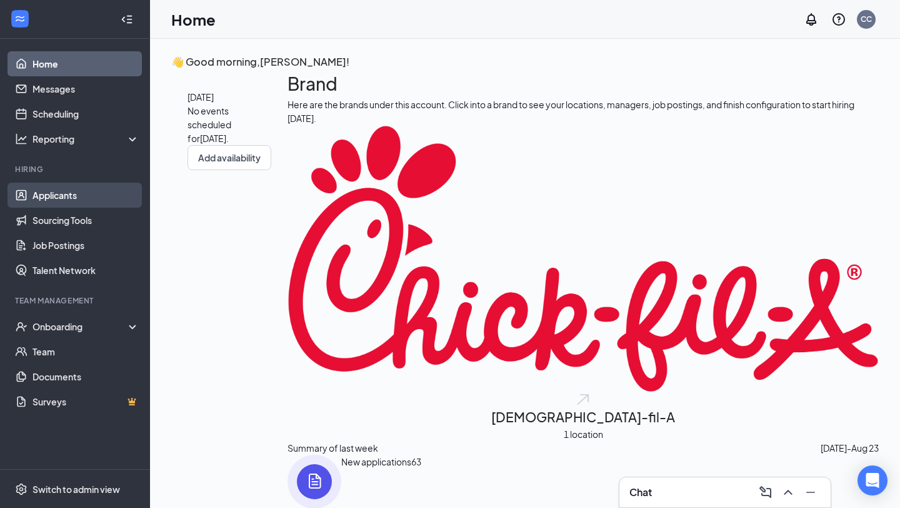
click at [78, 199] on link "Applicants" at bounding box center [86, 195] width 107 height 25
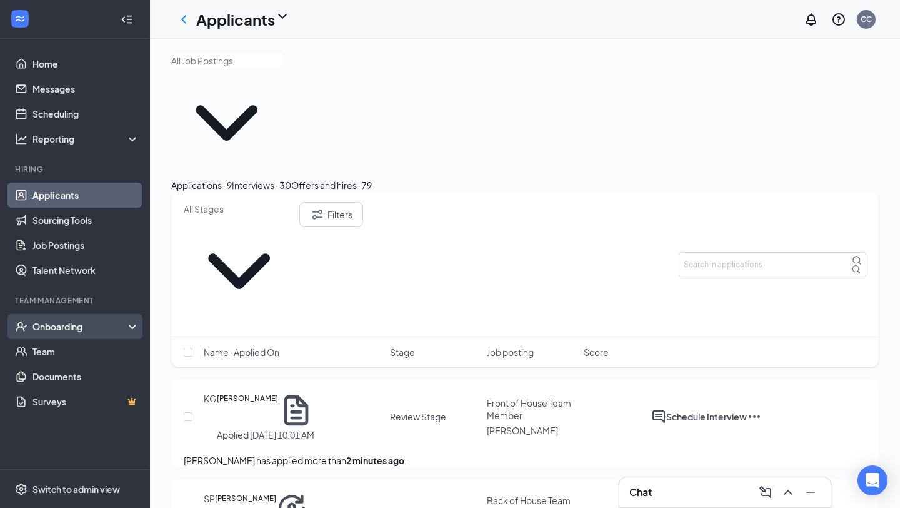
click at [103, 325] on div "Onboarding" at bounding box center [81, 326] width 96 height 13
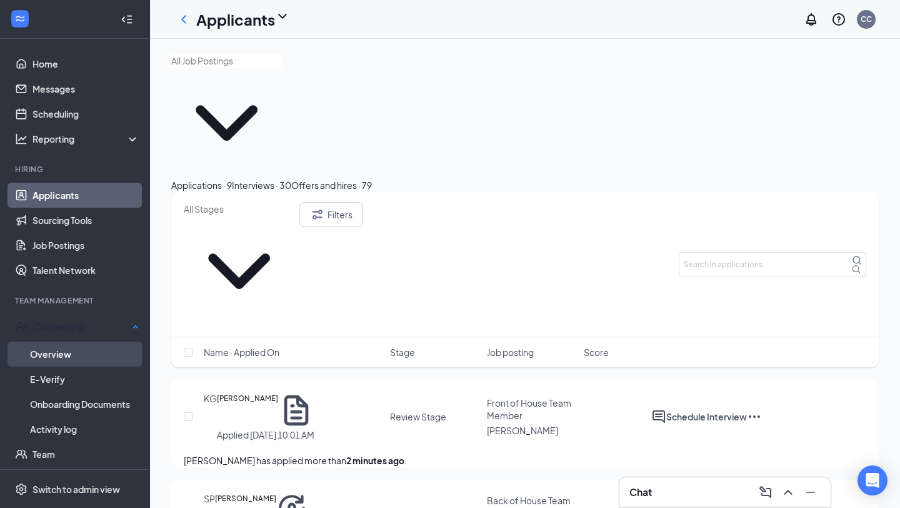
click at [96, 348] on link "Overview" at bounding box center [84, 353] width 109 height 25
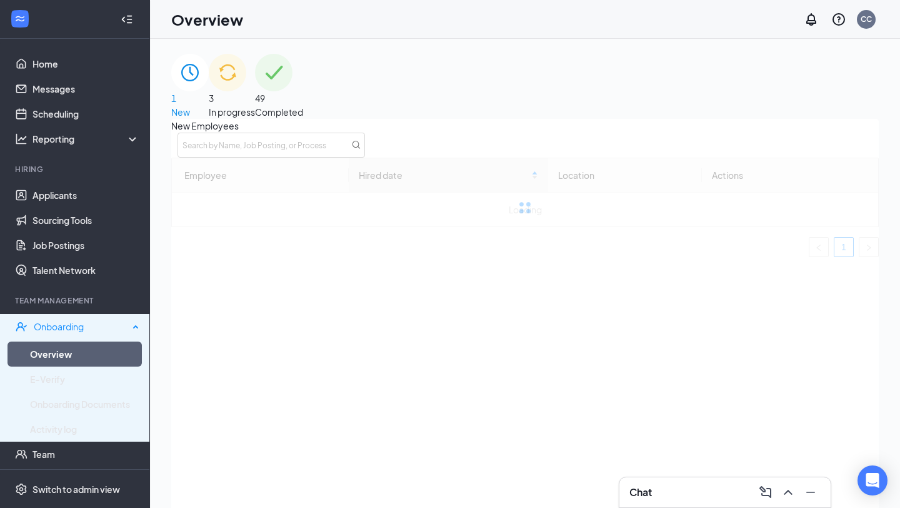
click at [97, 314] on div "Onboarding" at bounding box center [75, 326] width 150 height 25
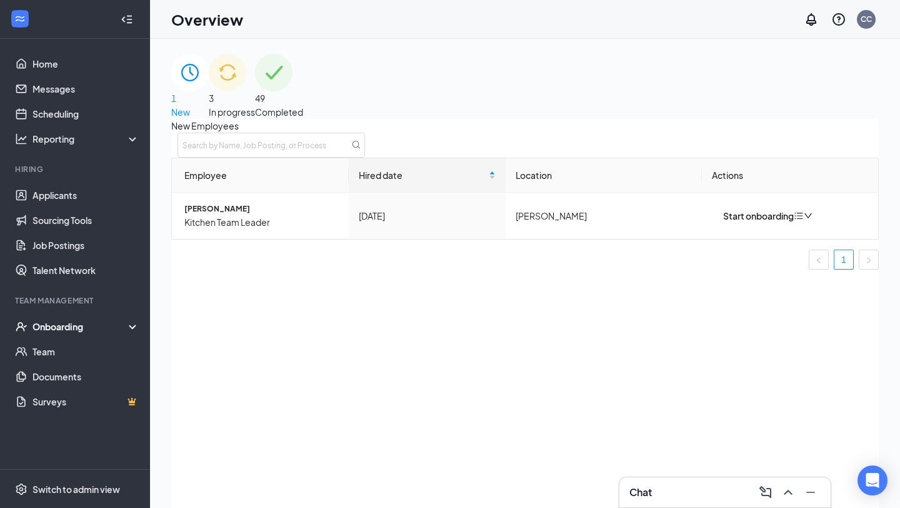
click at [101, 330] on div "Onboarding" at bounding box center [81, 326] width 96 height 13
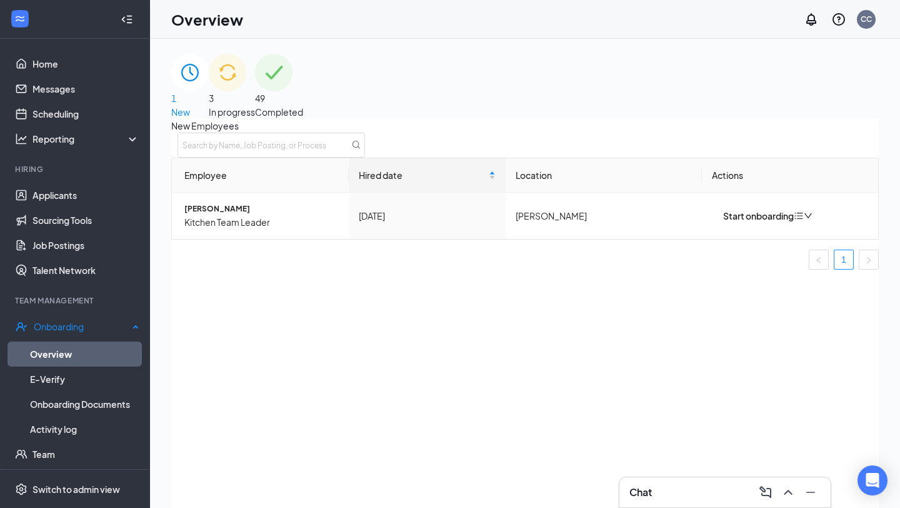
click at [107, 351] on link "Overview" at bounding box center [84, 353] width 109 height 25
click at [255, 62] on div "3 In progress" at bounding box center [232, 86] width 46 height 65
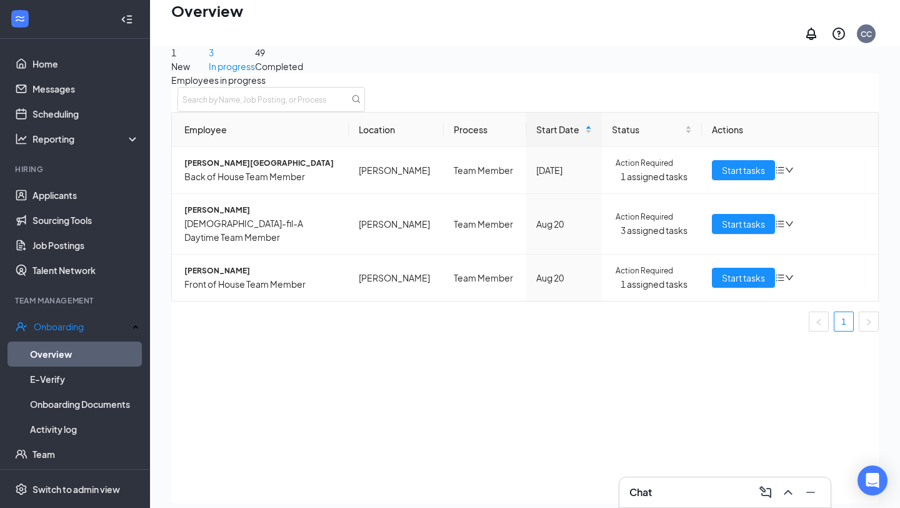
scroll to position [38, 0]
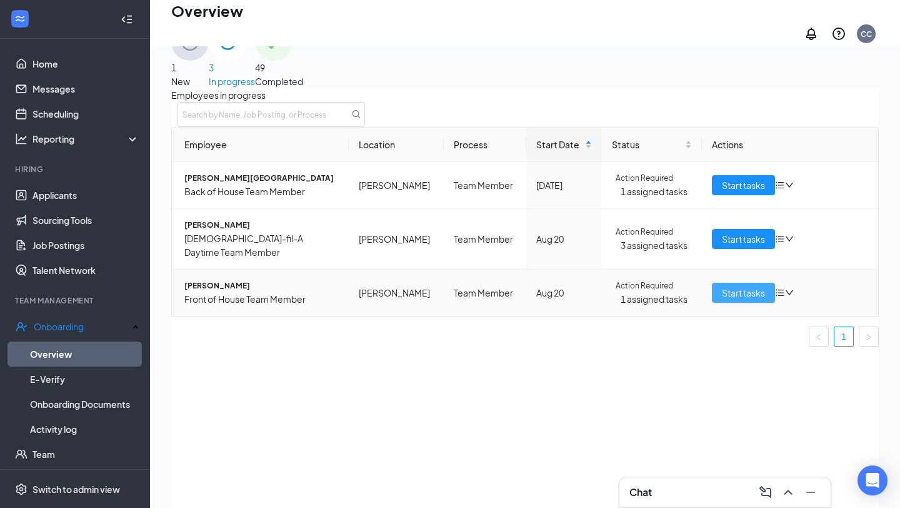
click at [743, 286] on span "Start tasks" at bounding box center [743, 293] width 43 height 14
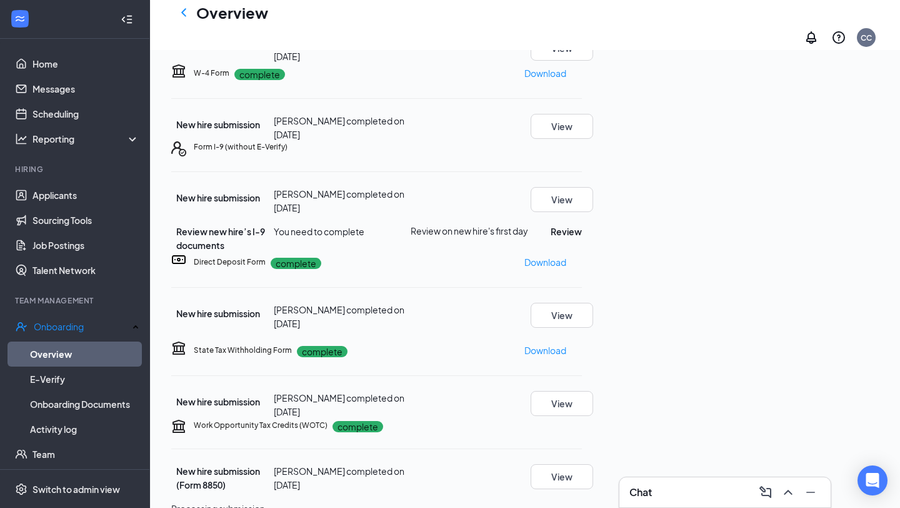
scroll to position [141, 0]
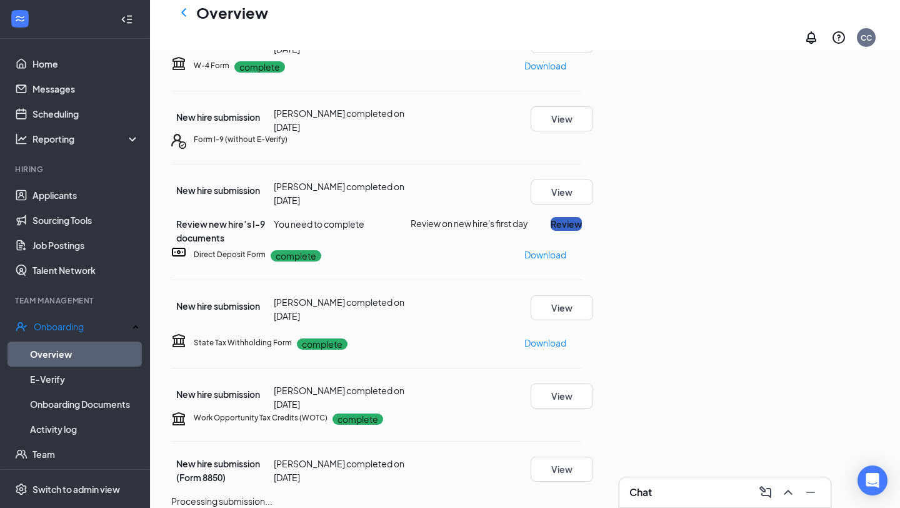
click at [582, 217] on button "Review" at bounding box center [566, 224] width 31 height 14
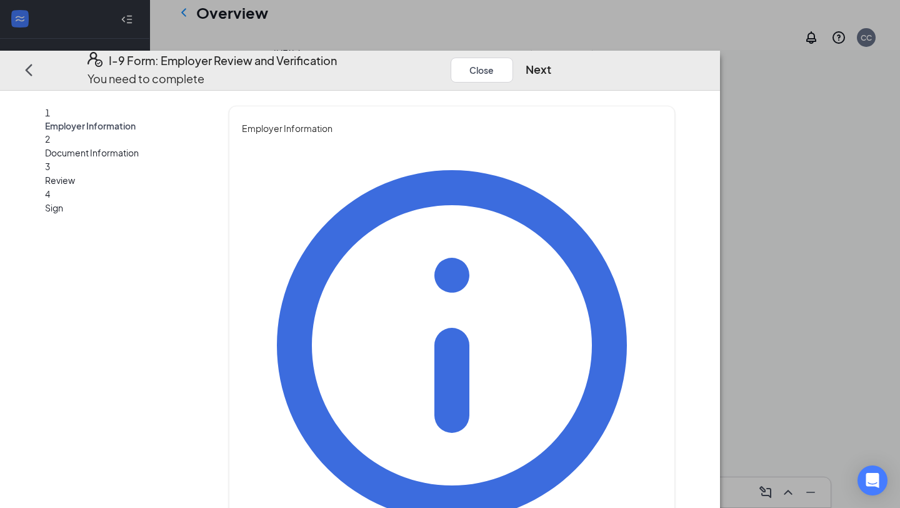
type input "c"
type input "Christina"
type input "Cima"
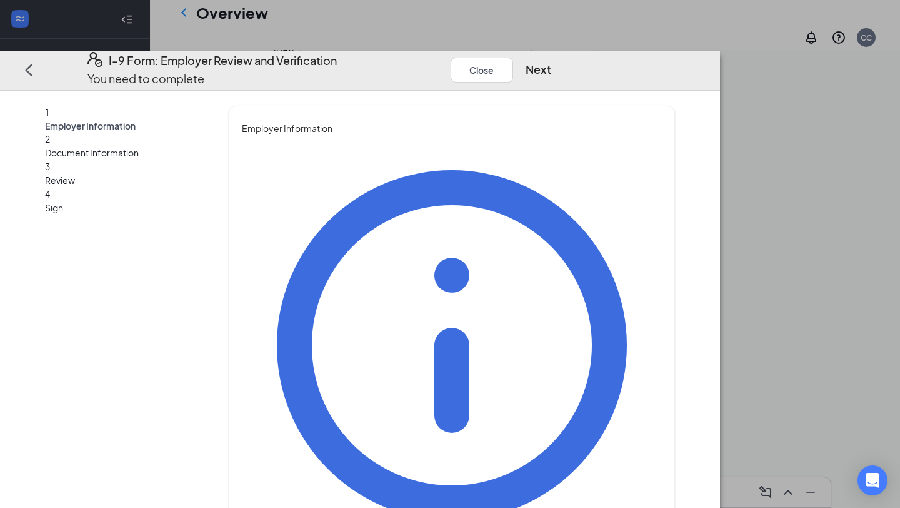
type input "Director"
click at [551, 61] on button "Next" at bounding box center [539, 70] width 26 height 18
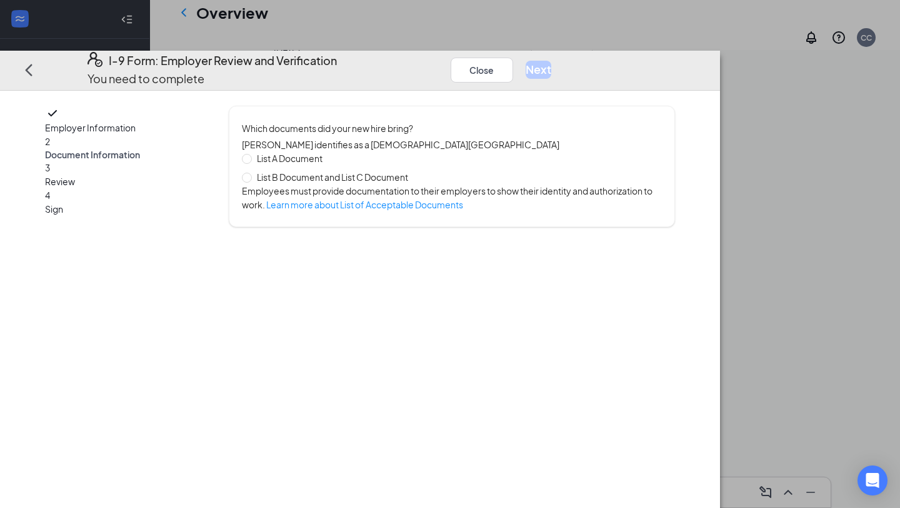
click at [367, 170] on span "List B Document and List C Document" at bounding box center [332, 177] width 161 height 14
click at [251, 173] on input "List B Document and List C Document" at bounding box center [246, 177] width 9 height 9
radio input "true"
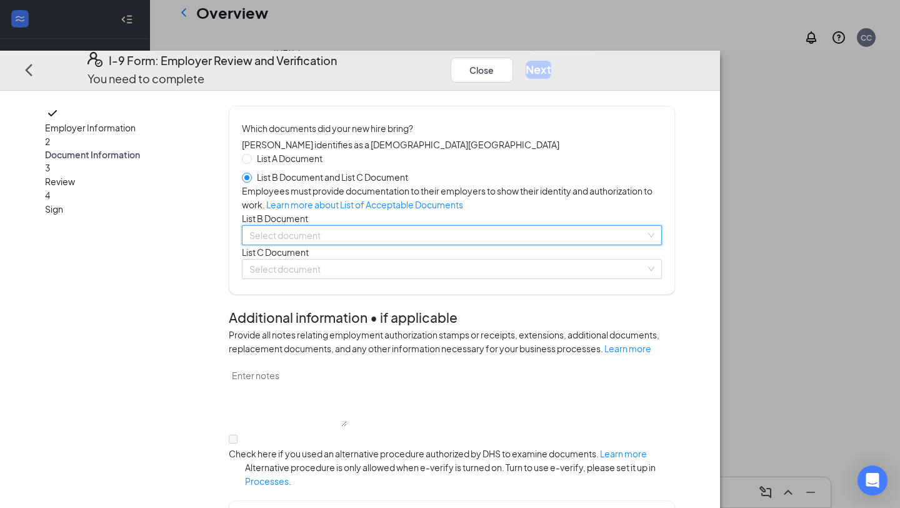
click at [390, 244] on input "search" at bounding box center [447, 235] width 396 height 19
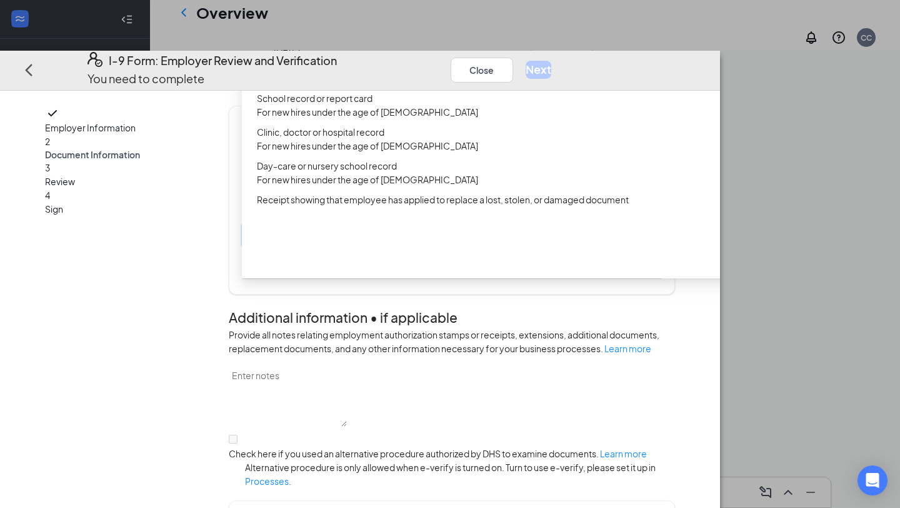
scroll to position [0, 0]
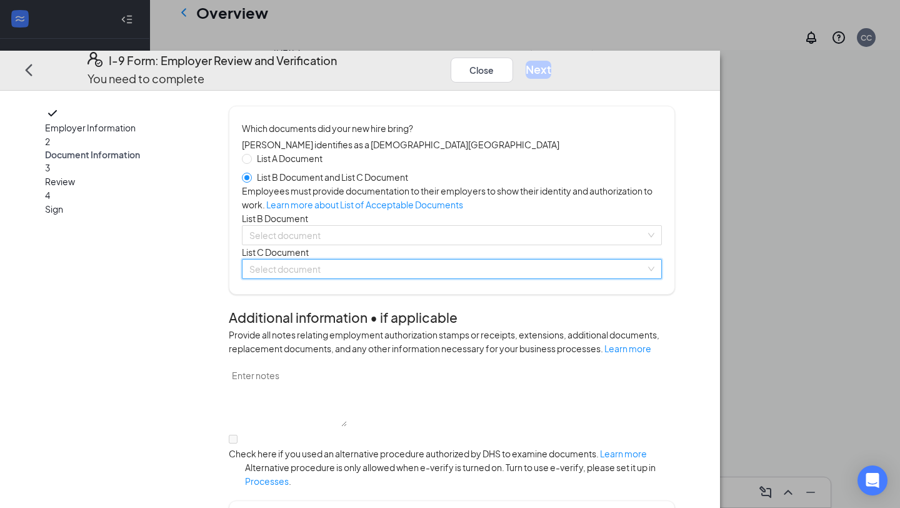
click at [464, 278] on input "search" at bounding box center [447, 268] width 396 height 19
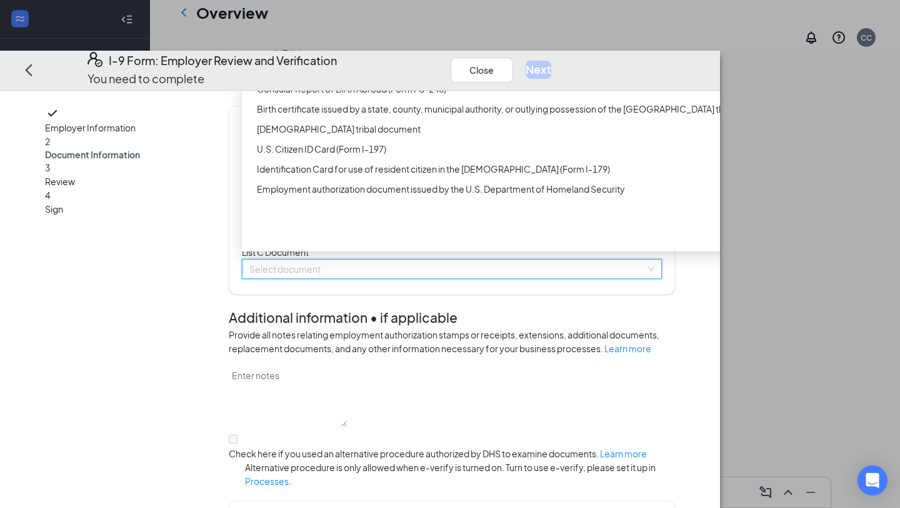
click at [413, 36] on div "Unrestricted Social Security Card" at bounding box center [498, 29] width 483 height 14
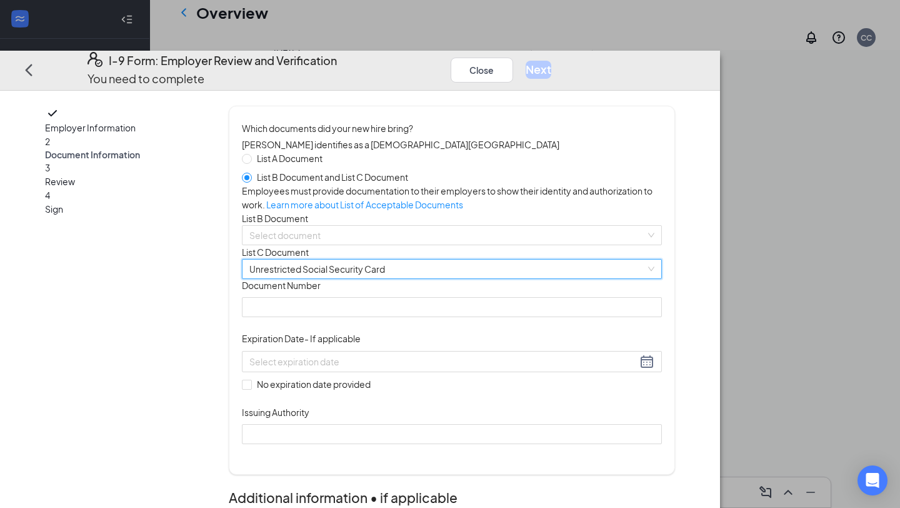
click at [322, 151] on span "List A Document" at bounding box center [290, 158] width 76 height 14
click at [251, 154] on input "List A Document" at bounding box center [246, 158] width 9 height 9
radio input "true"
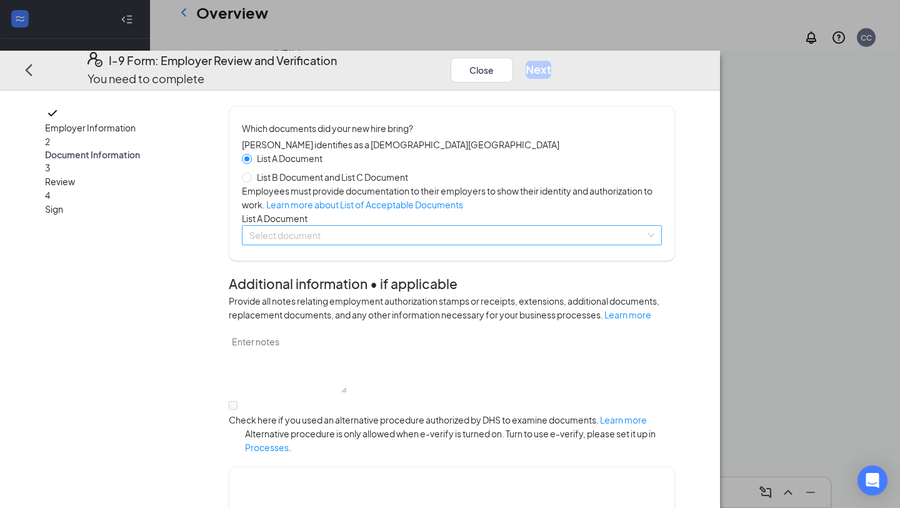
click at [389, 244] on input "search" at bounding box center [447, 235] width 396 height 19
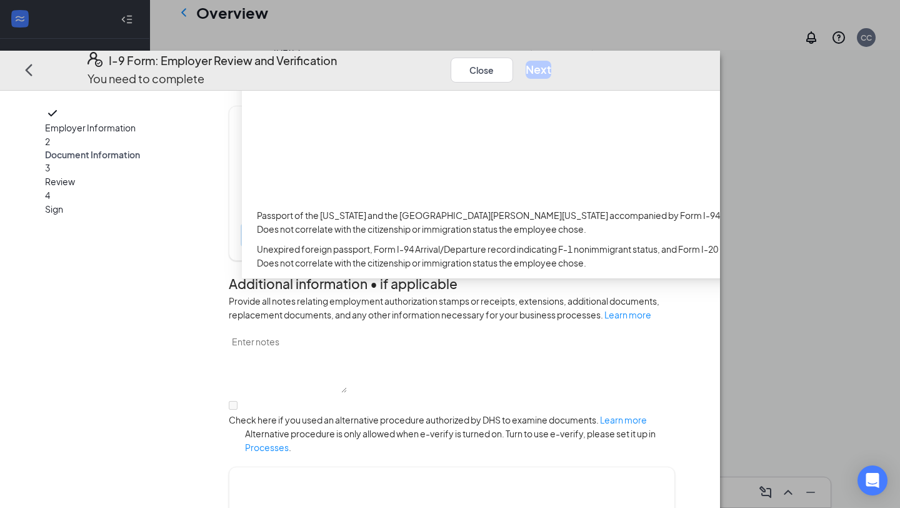
scroll to position [388, 0]
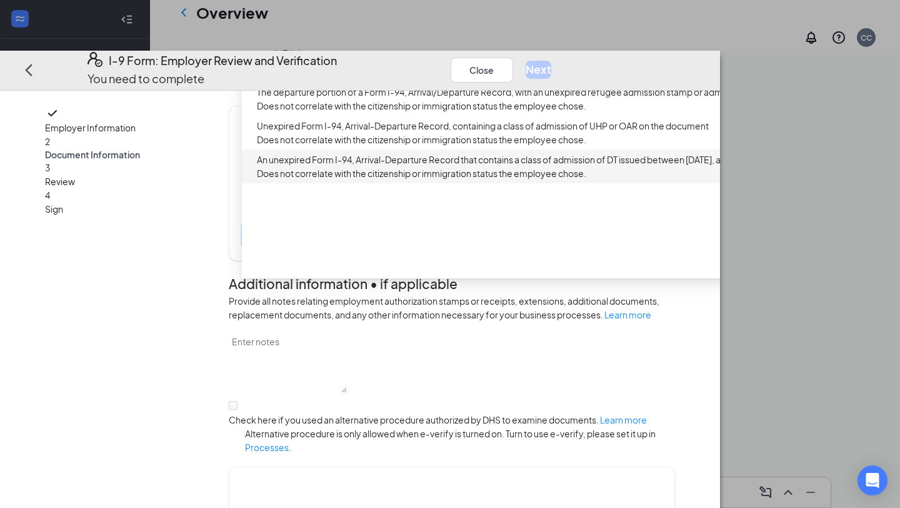
click at [288, 358] on div "Employer Information 2 Document Information 3 Review 4 Sign Which documents did…" at bounding box center [360, 497] width 630 height 783
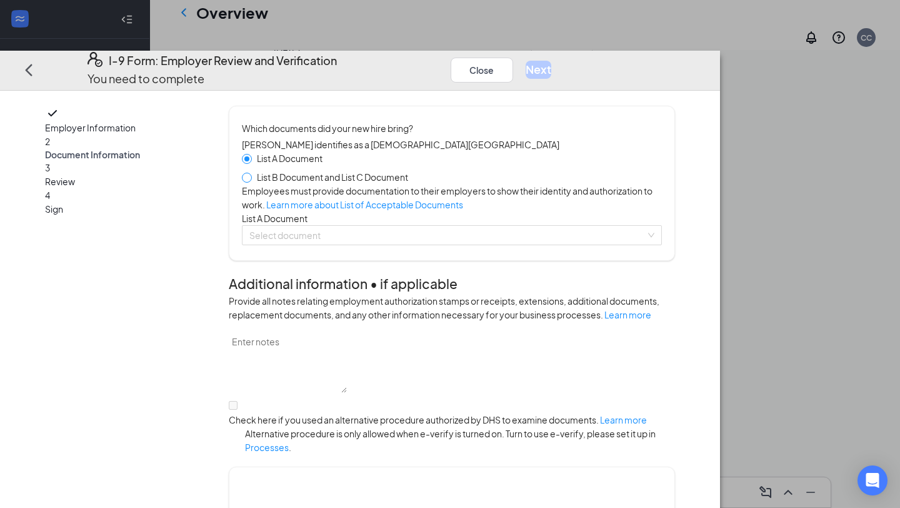
click at [252, 173] on span at bounding box center [247, 178] width 10 height 10
click at [251, 173] on input "List B Document and List C Document" at bounding box center [246, 177] width 9 height 9
radio input "true"
radio input "false"
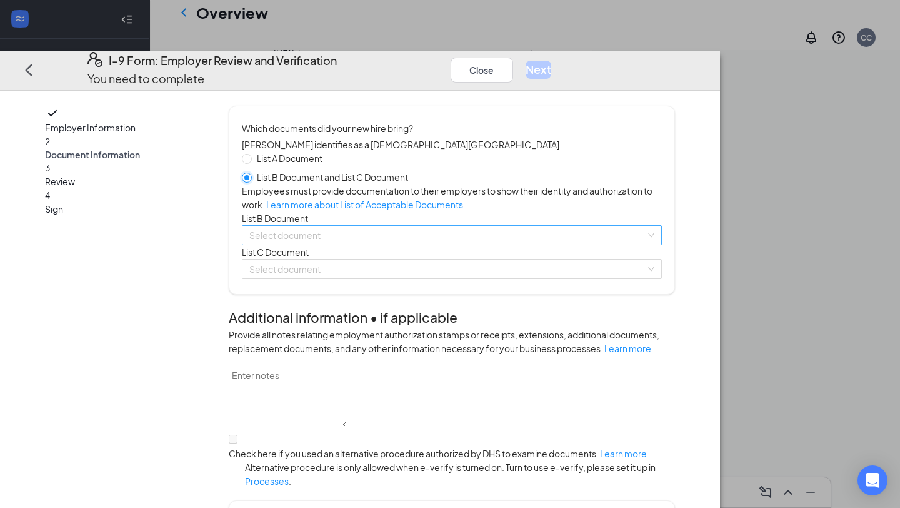
click at [370, 244] on span at bounding box center [447, 235] width 396 height 19
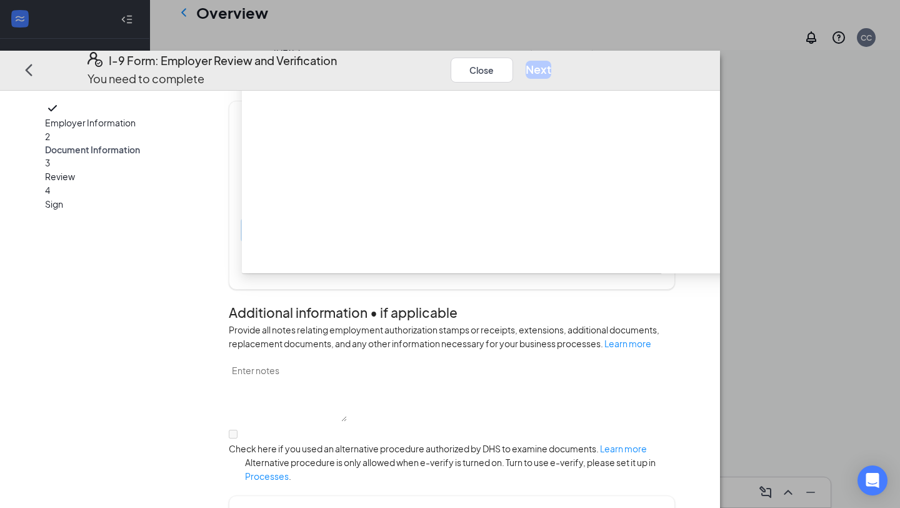
scroll to position [0, 0]
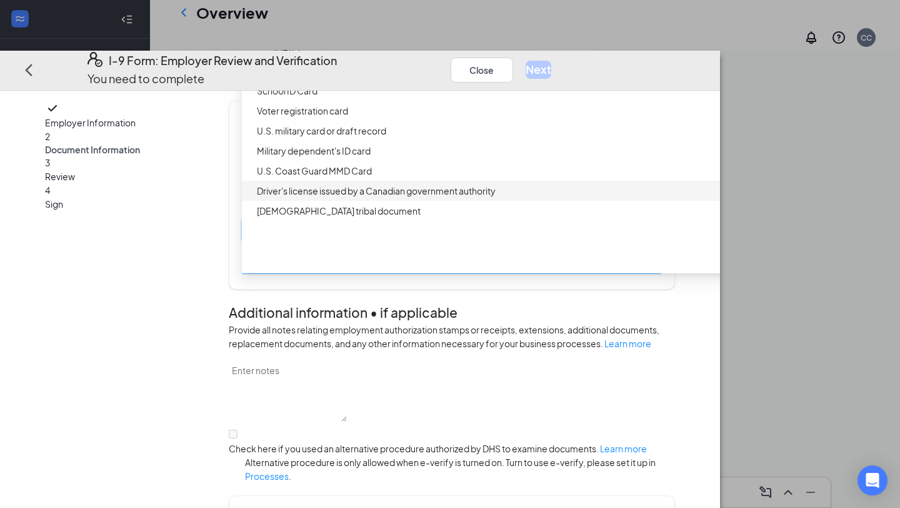
click at [344, 273] on input "search" at bounding box center [447, 263] width 396 height 19
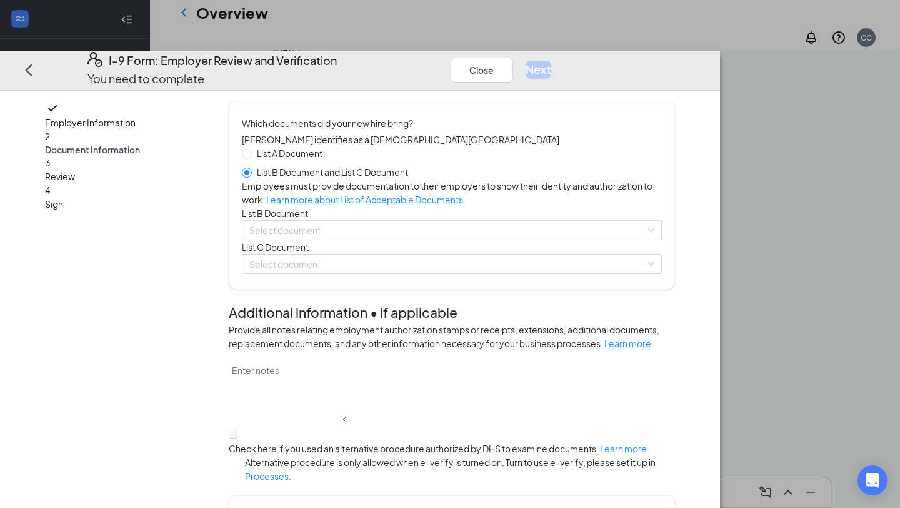
click at [203, 301] on div "Employer Information 2 Document Information 3 Review 4 Sign" at bounding box center [124, 509] width 158 height 816
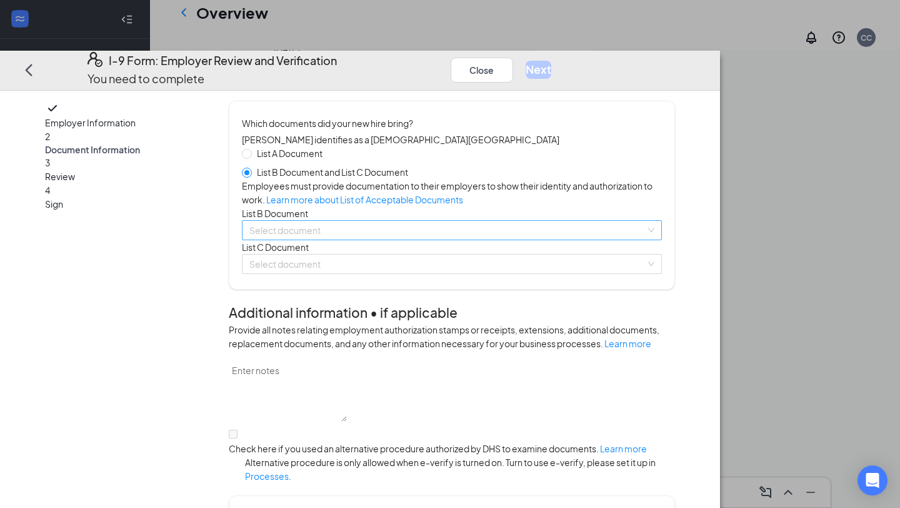
click at [372, 239] on input "search" at bounding box center [447, 230] width 396 height 19
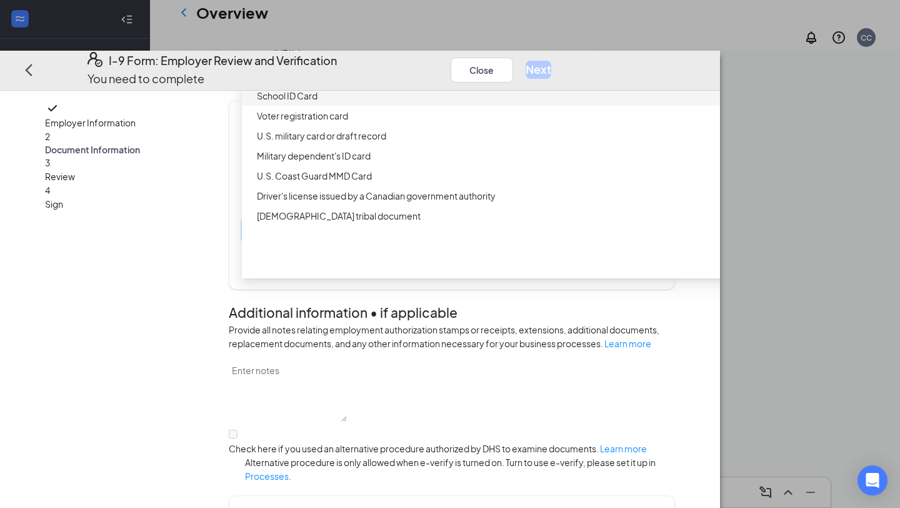
click at [273, 298] on div "Employer Information 2 Document Information 3 Review 4 Sign Which documents did…" at bounding box center [360, 509] width 630 height 816
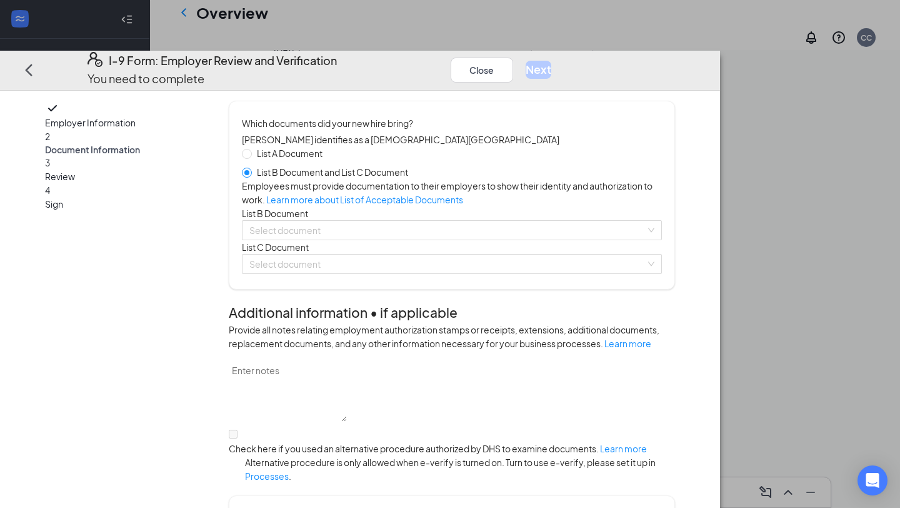
click at [361, 253] on div "List A Document List B Document and List C Document Employees must provide docu…" at bounding box center [452, 210] width 420 height 128
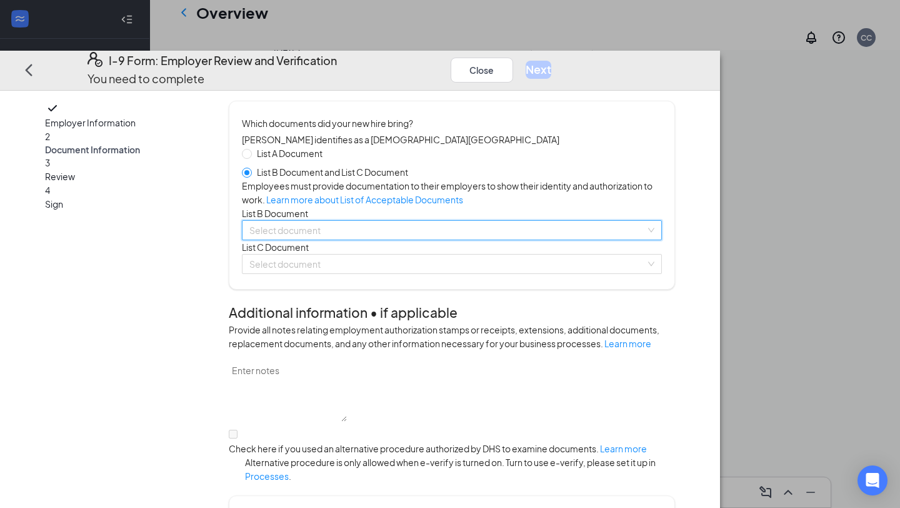
click at [362, 239] on input "search" at bounding box center [447, 230] width 396 height 19
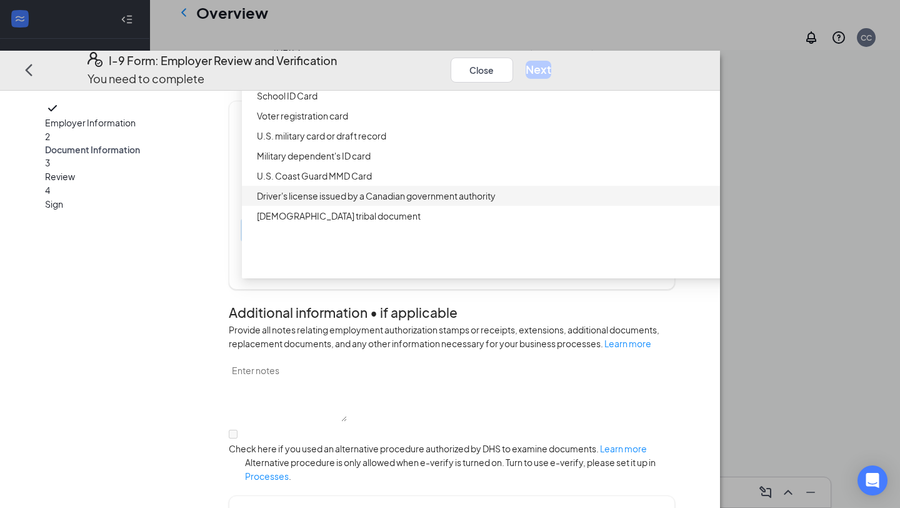
click at [279, 341] on div "Employer Information 2 Document Information 3 Review 4 Sign Which documents did…" at bounding box center [360, 509] width 630 height 816
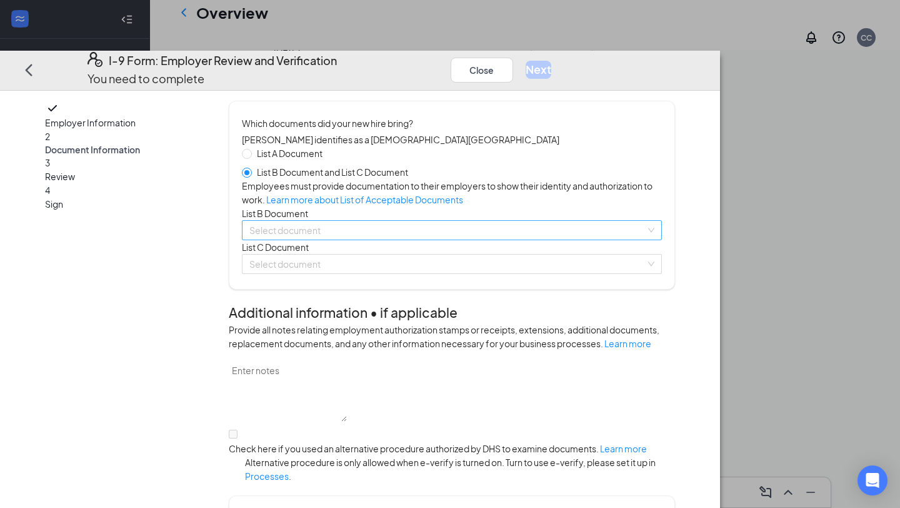
click at [357, 239] on input "search" at bounding box center [447, 230] width 396 height 19
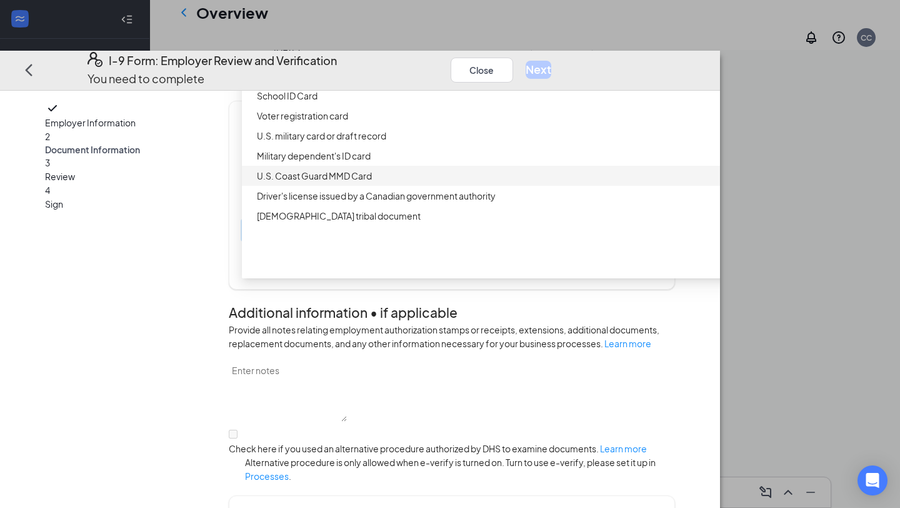
click at [203, 307] on div "Employer Information 2 Document Information 3 Review 4 Sign" at bounding box center [124, 509] width 158 height 816
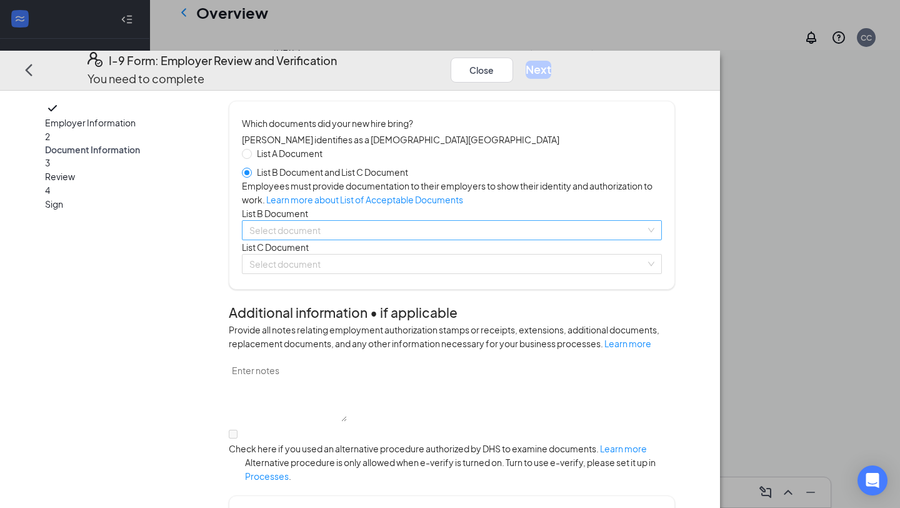
click at [396, 239] on input "search" at bounding box center [447, 230] width 396 height 19
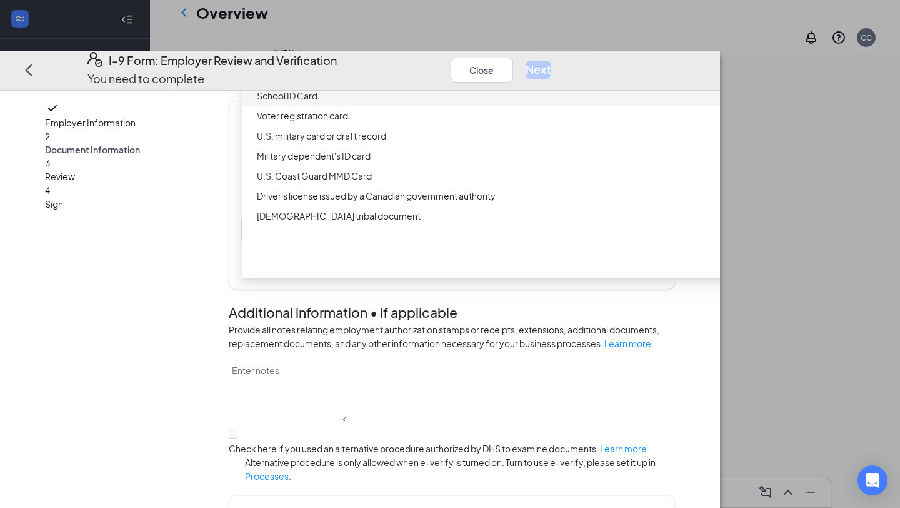
click at [398, 103] on div "School ID Card" at bounding box center [498, 96] width 483 height 14
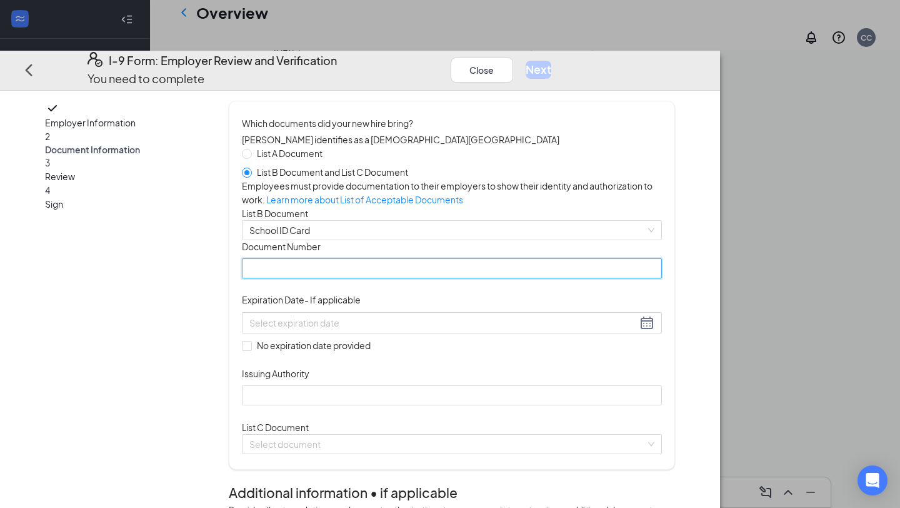
click at [378, 279] on input "Document Number" at bounding box center [452, 269] width 420 height 20
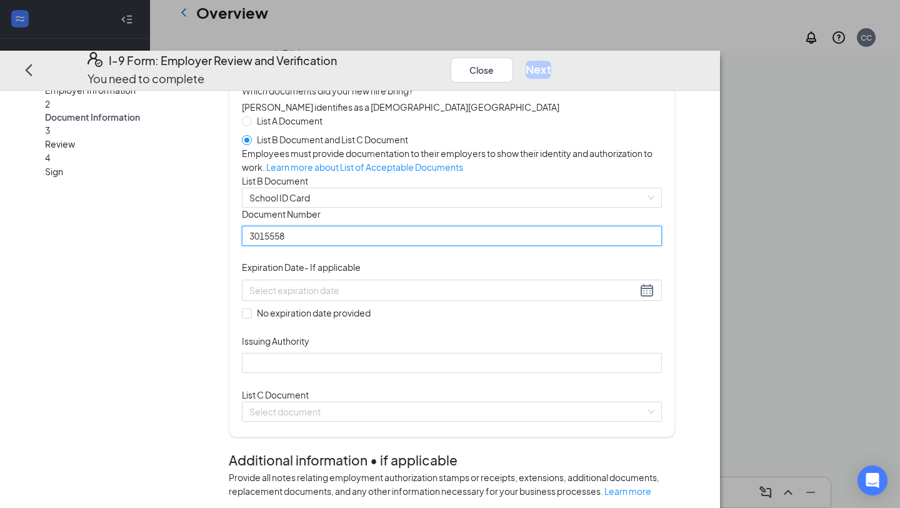
scroll to position [78, 0]
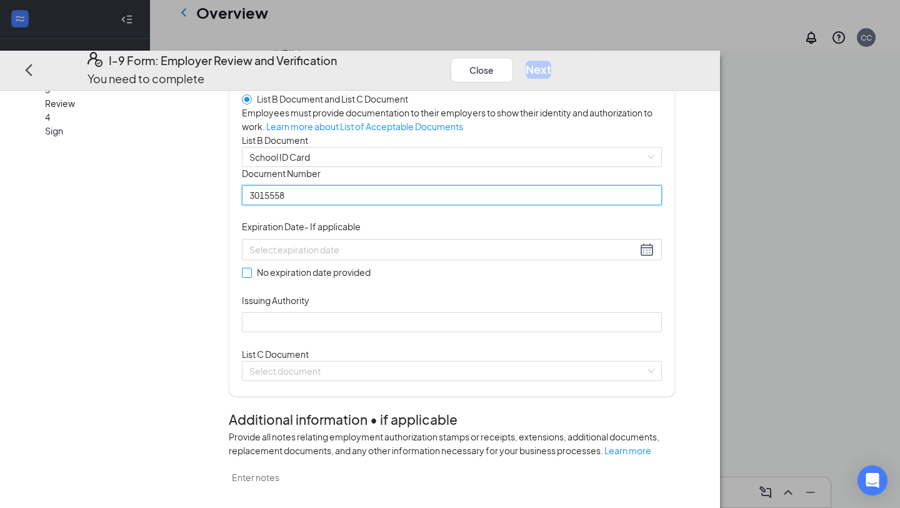
type input "3015558"
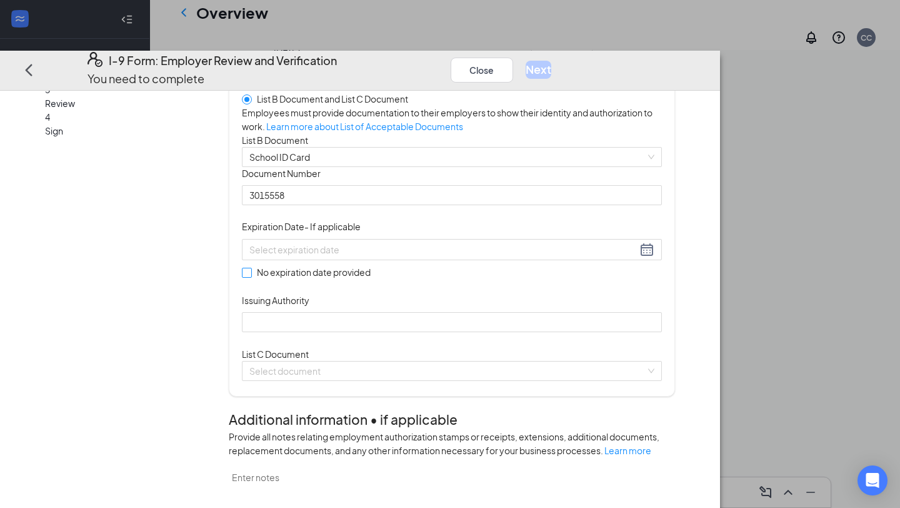
click at [252, 278] on span at bounding box center [247, 273] width 10 height 10
click at [251, 276] on input "No expiration date provided" at bounding box center [246, 272] width 9 height 9
checkbox input "true"
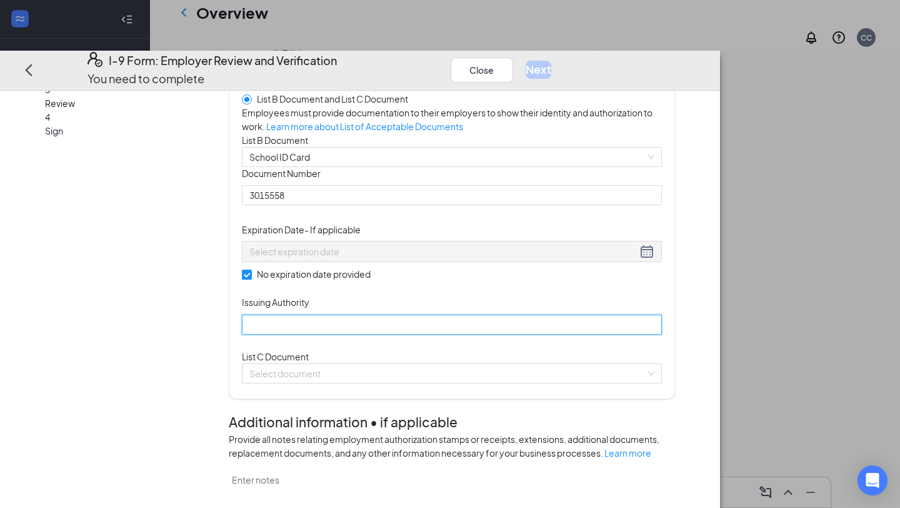
click at [405, 334] on input "Issuing Authority" at bounding box center [452, 324] width 420 height 20
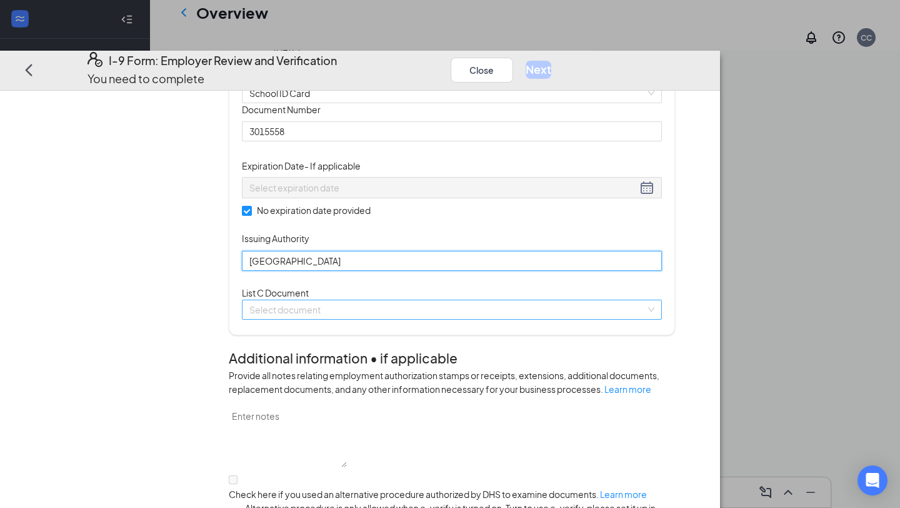
type input "Cherry Hill High School East"
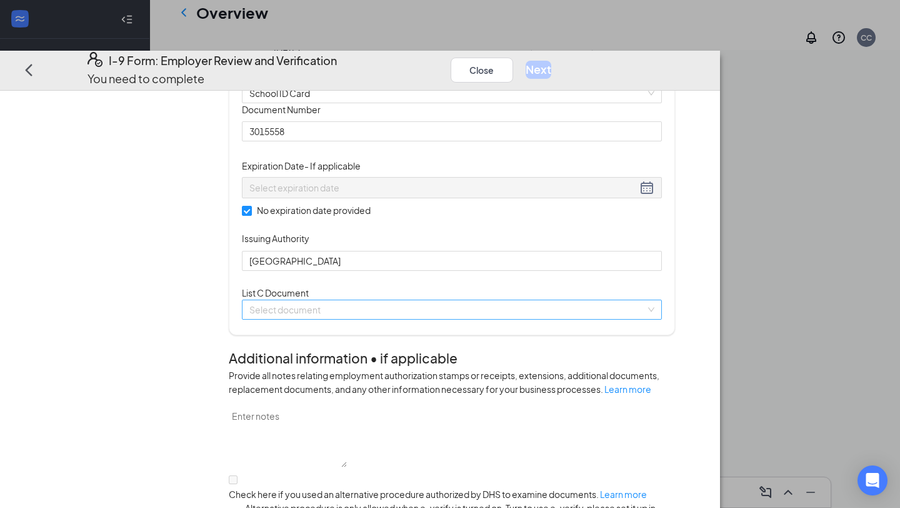
click at [428, 319] on input "search" at bounding box center [447, 309] width 396 height 19
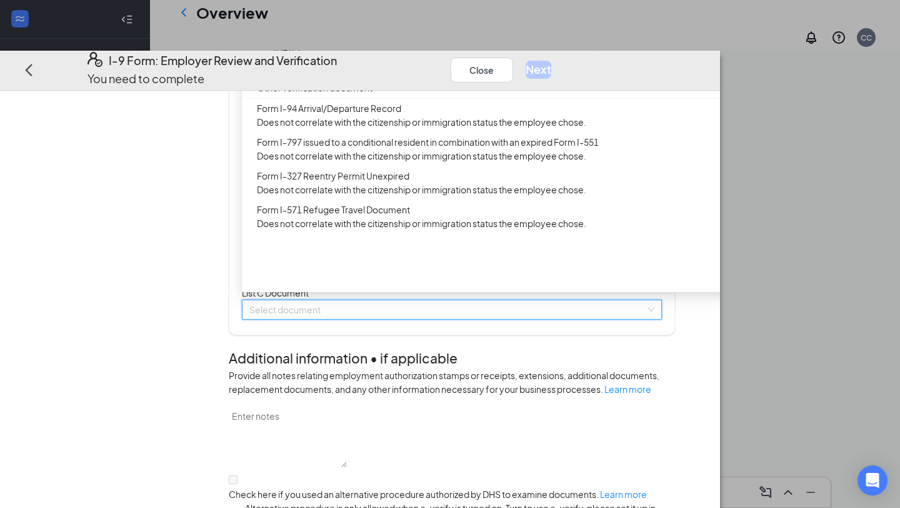
scroll to position [0, 0]
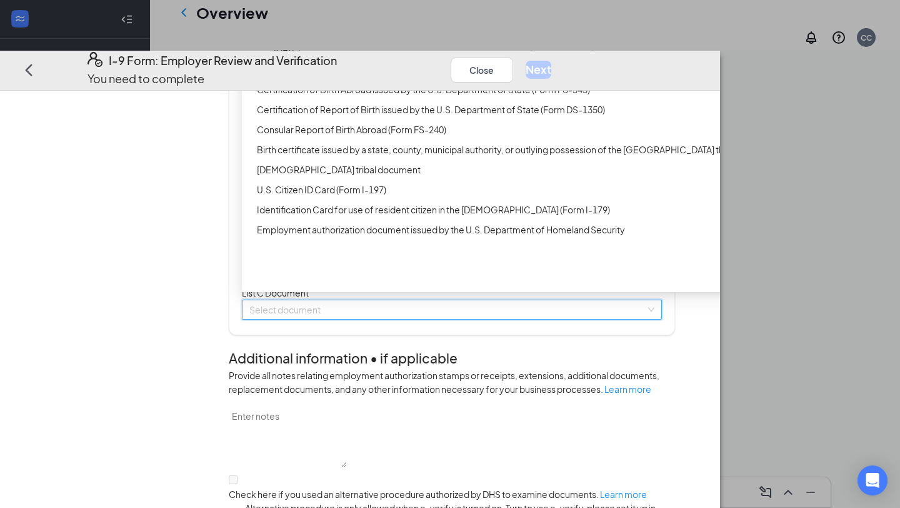
click at [477, 79] on div "Unrestricted Social Security Card" at bounding box center [494, 69] width 505 height 20
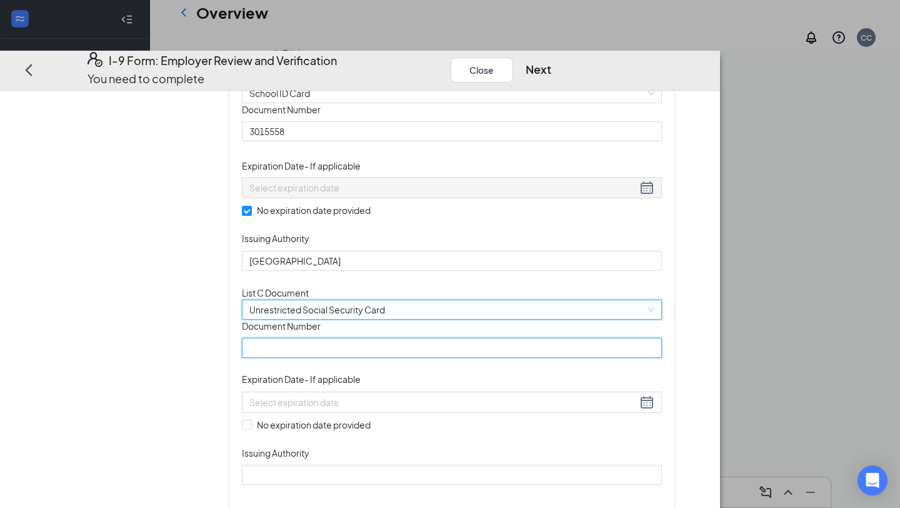
click at [417, 358] on input "Document Number" at bounding box center [452, 348] width 420 height 20
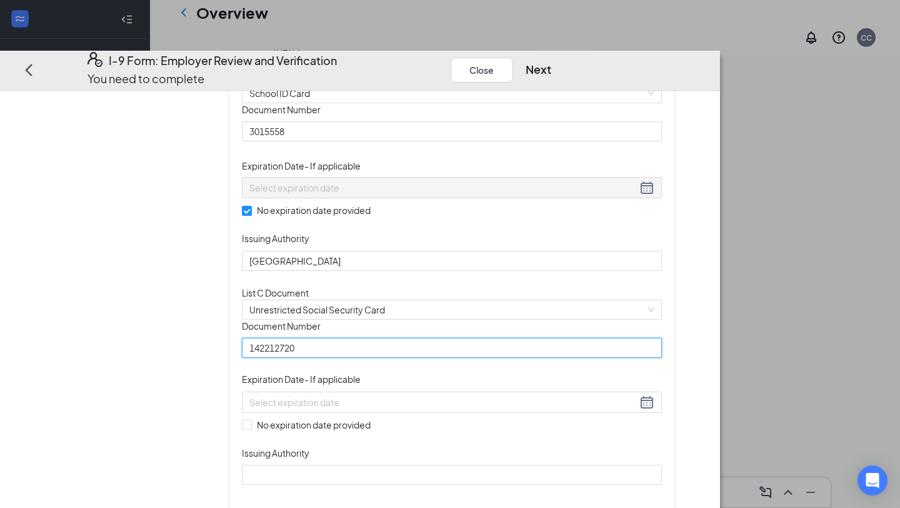
type input "142212720"
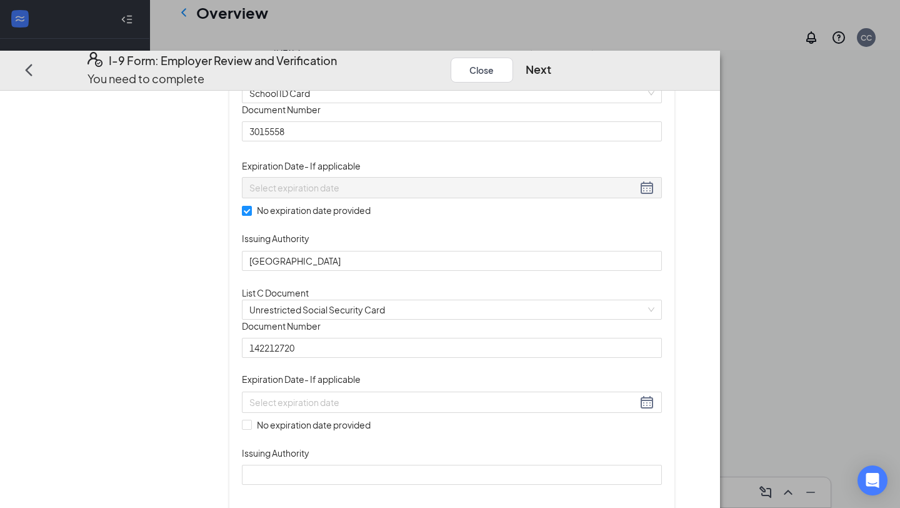
click at [636, 465] on div "Document Title Unrestricted Social Security Card Document Number 142212720 Expi…" at bounding box center [452, 401] width 420 height 165
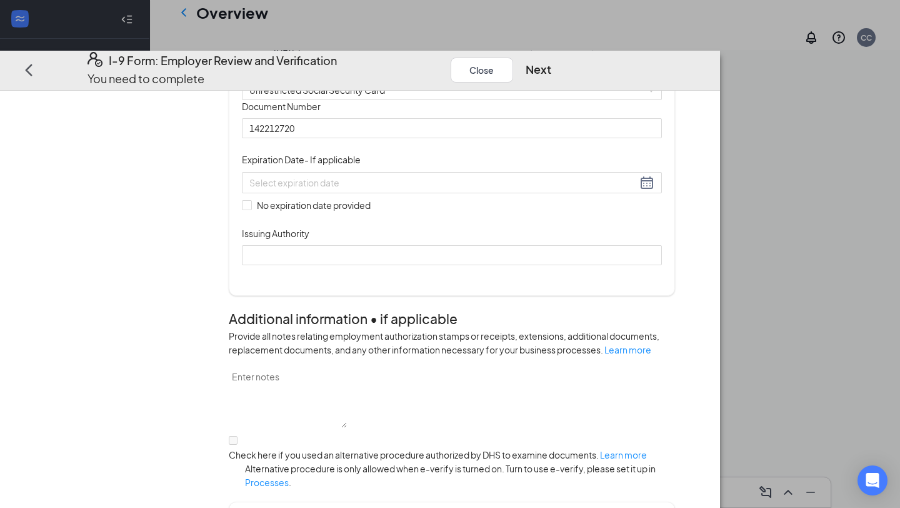
scroll to position [392, 0]
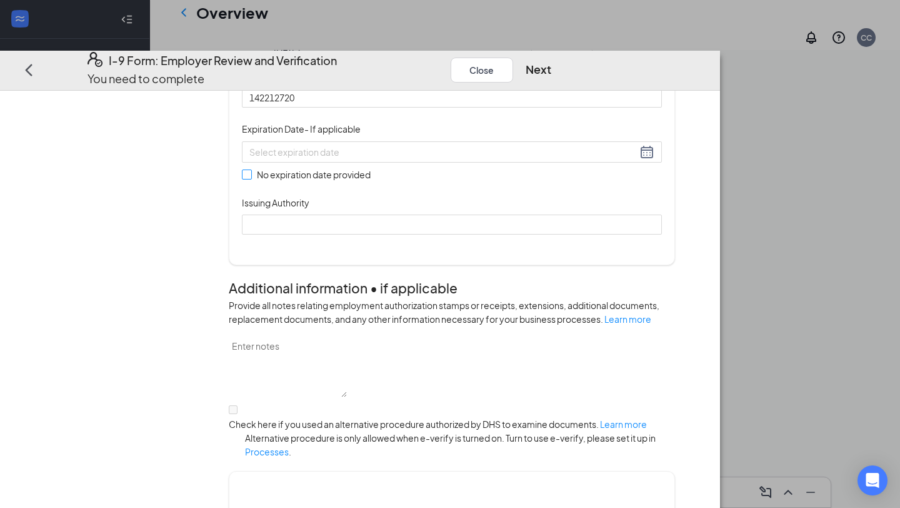
click at [251, 179] on input "No expiration date provided" at bounding box center [246, 174] width 9 height 9
checkbox input "true"
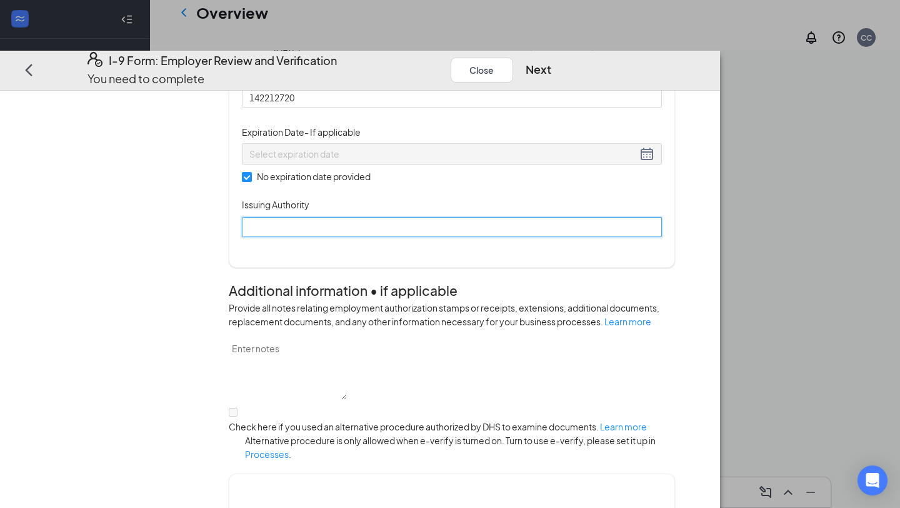
click at [341, 237] on input "Issuing Authority" at bounding box center [452, 227] width 420 height 20
type input "Social Security"
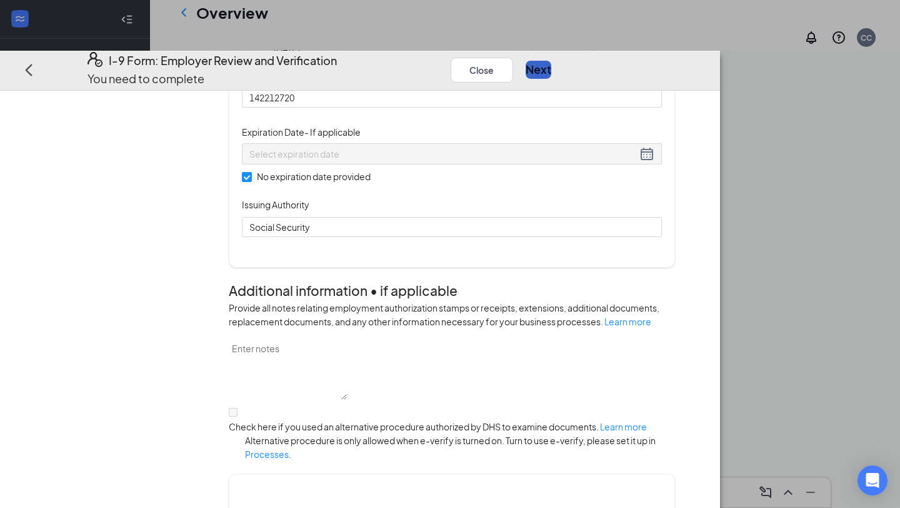
click at [551, 61] on button "Next" at bounding box center [539, 70] width 26 height 18
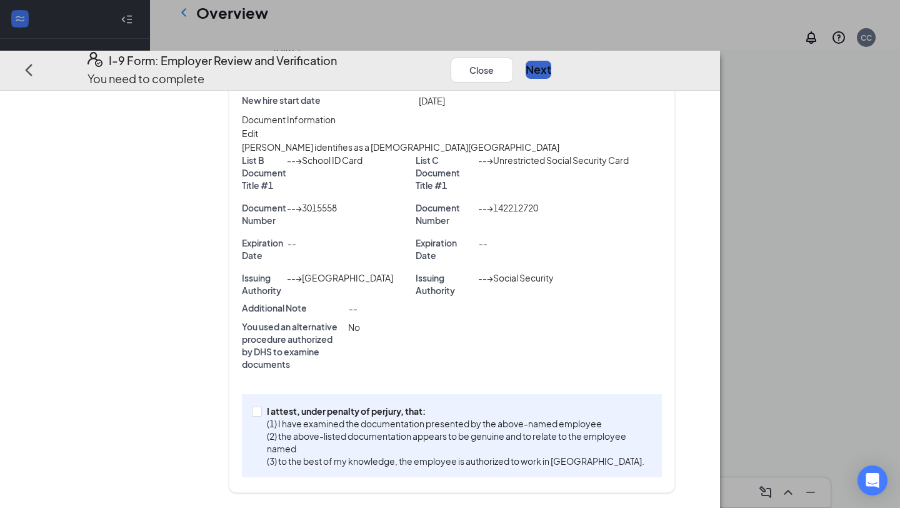
scroll to position [301, 0]
click at [261, 415] on input "I attest, under penalty of perjury, that: (1) I have examined the documentation…" at bounding box center [256, 410] width 9 height 9
checkbox input "true"
click at [551, 61] on button "Next" at bounding box center [539, 70] width 26 height 18
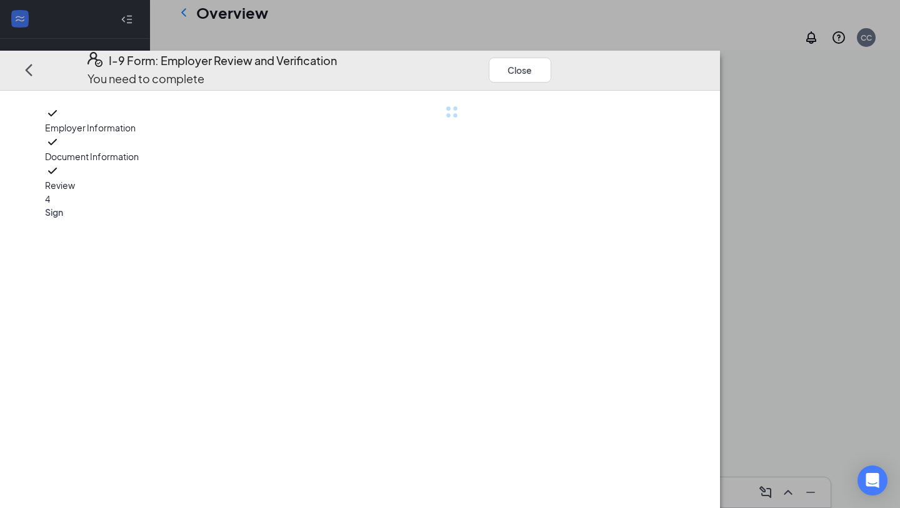
scroll to position [0, 0]
